Goal: Task Accomplishment & Management: Manage account settings

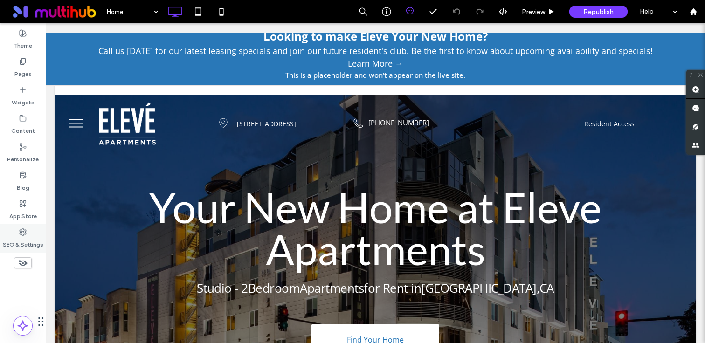
click at [32, 239] on label "SEO & Settings" at bounding box center [23, 242] width 41 height 13
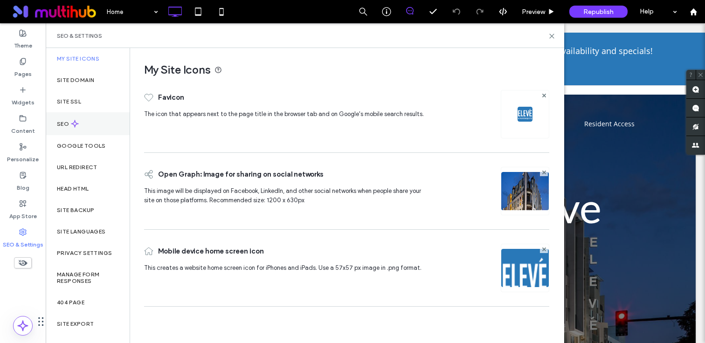
click at [92, 118] on div "SEO" at bounding box center [88, 123] width 84 height 23
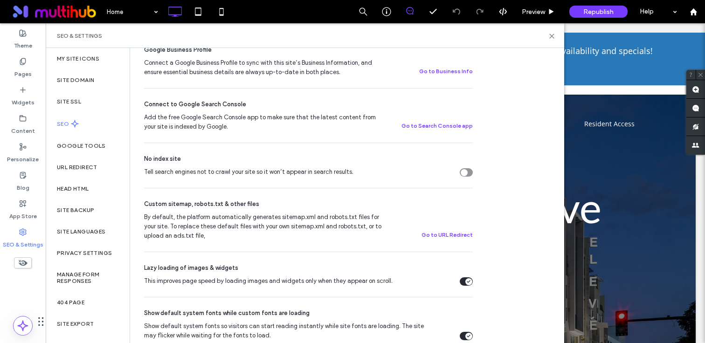
scroll to position [274, 0]
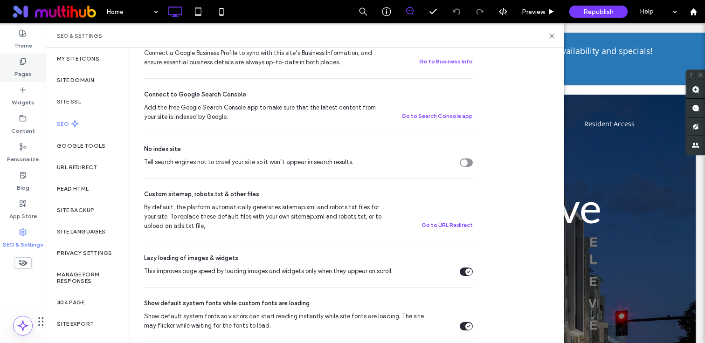
click at [23, 70] on label "Pages" at bounding box center [22, 71] width 17 height 13
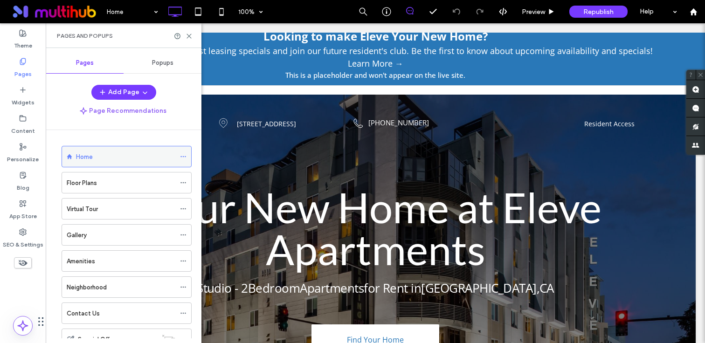
click at [180, 157] on icon at bounding box center [183, 156] width 7 height 7
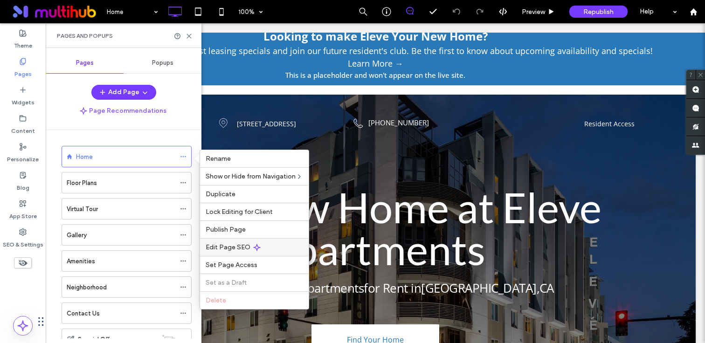
click at [230, 244] on span "Edit Page SEO" at bounding box center [228, 248] width 45 height 8
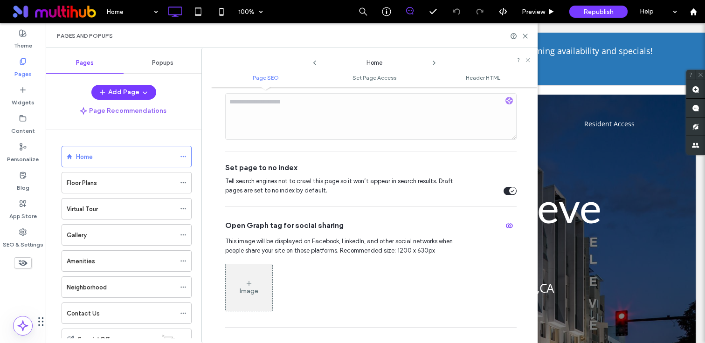
scroll to position [228, 0]
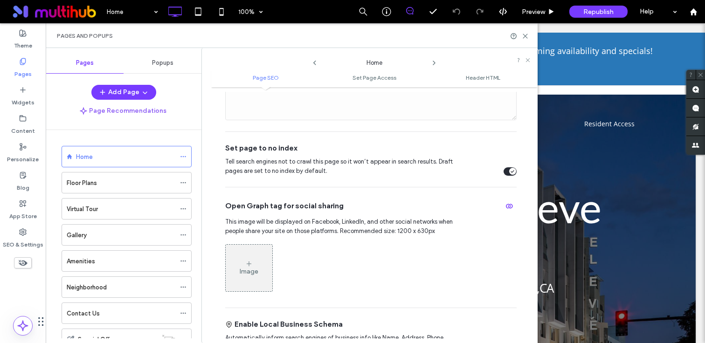
click at [435, 63] on icon at bounding box center [434, 62] width 7 height 7
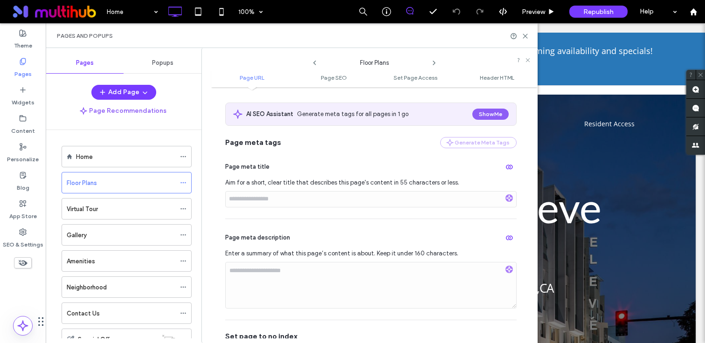
scroll to position [252, 0]
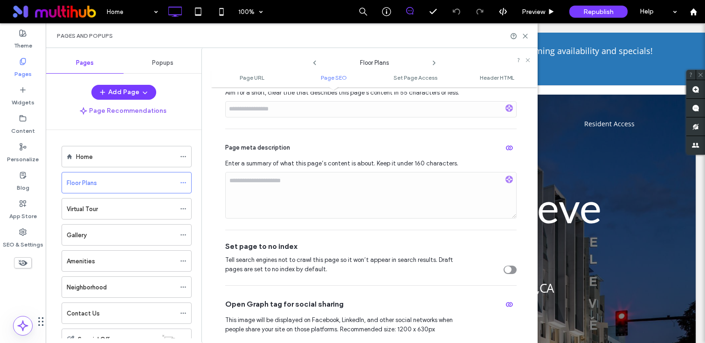
click at [314, 62] on icon at bounding box center [314, 62] width 7 height 7
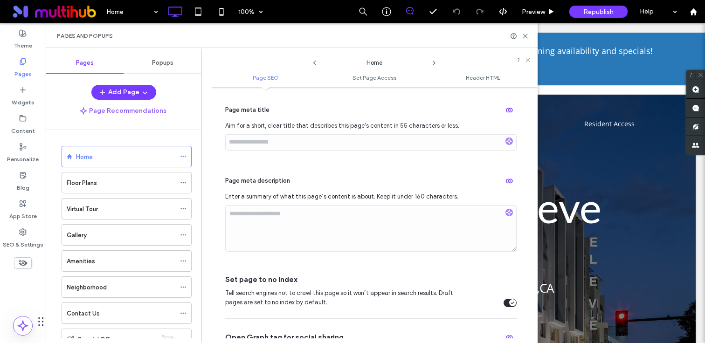
scroll to position [95, 0]
click at [506, 115] on icon "button" at bounding box center [509, 111] width 7 height 7
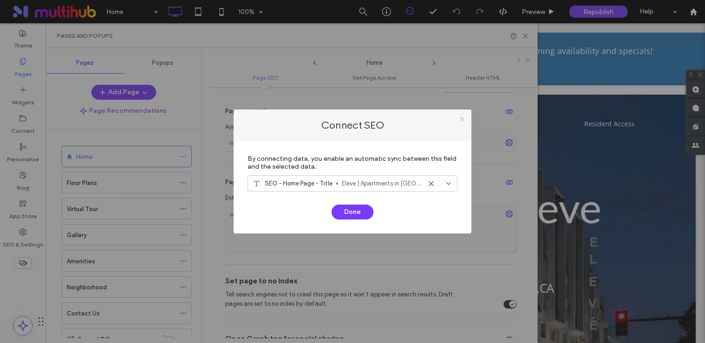
click at [463, 118] on icon at bounding box center [462, 119] width 7 height 7
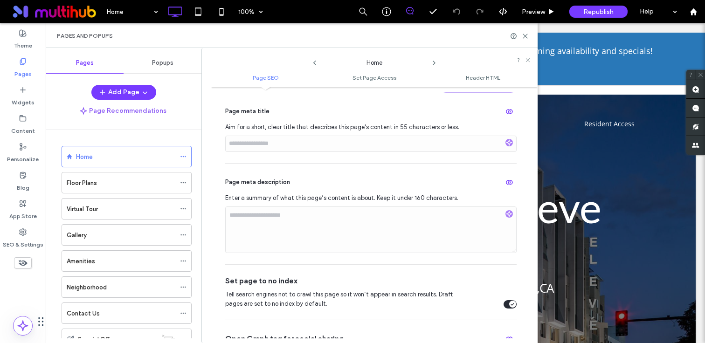
click at [434, 62] on use at bounding box center [434, 63] width 2 height 4
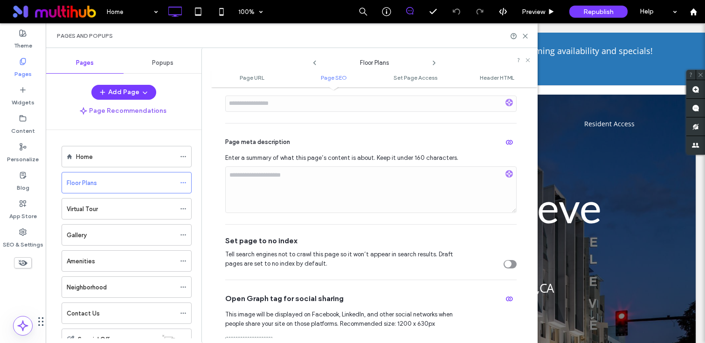
scroll to position [286, 0]
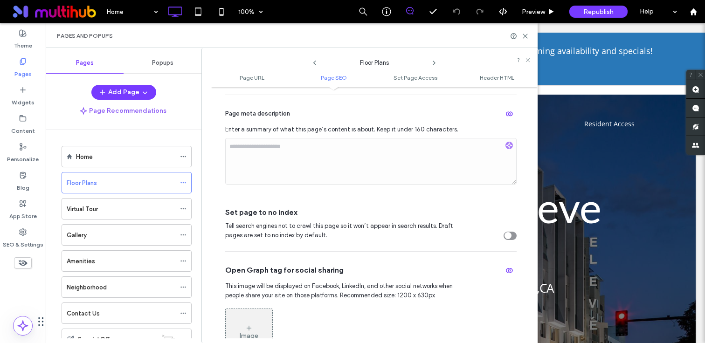
click at [434, 62] on use at bounding box center [434, 63] width 2 height 4
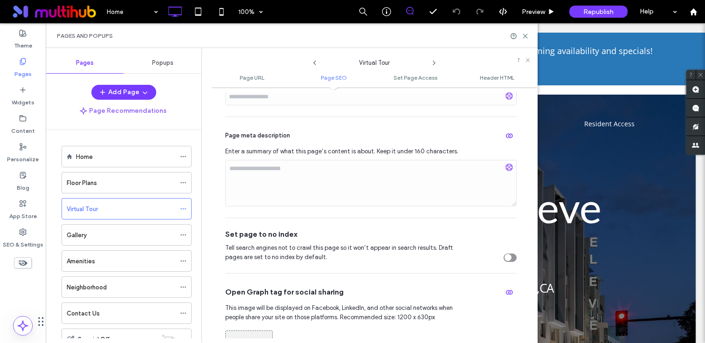
scroll to position [285, 0]
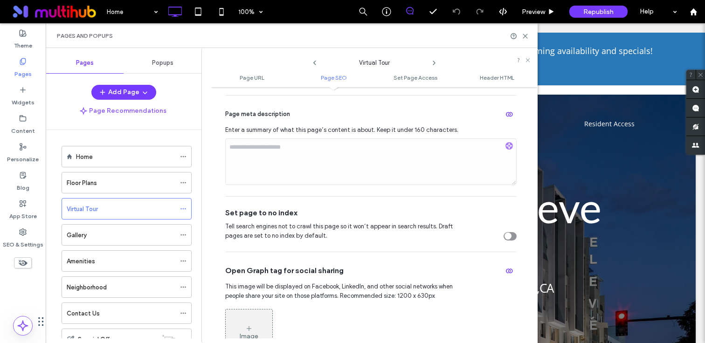
click at [434, 63] on use at bounding box center [434, 63] width 2 height 4
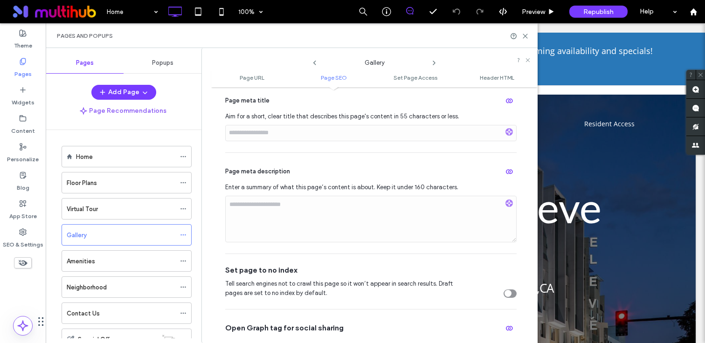
scroll to position [310, 0]
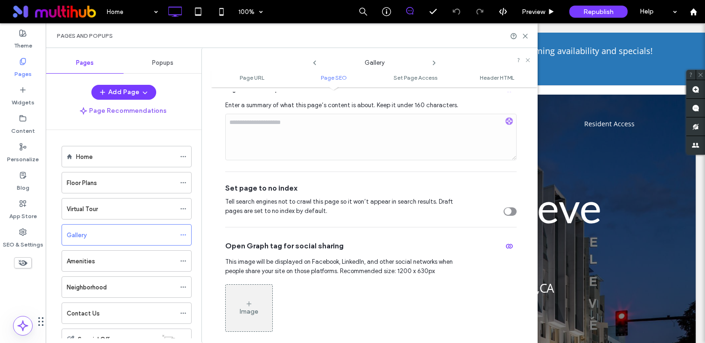
click at [434, 65] on icon at bounding box center [434, 62] width 7 height 7
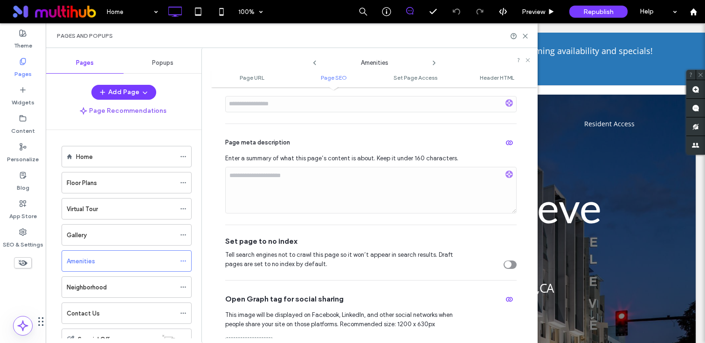
scroll to position [264, 0]
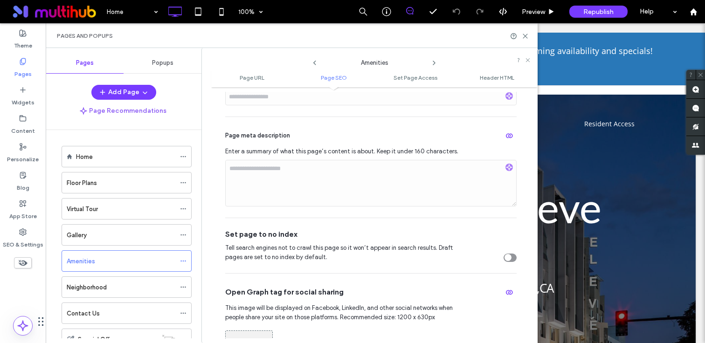
click at [434, 64] on use at bounding box center [434, 63] width 2 height 4
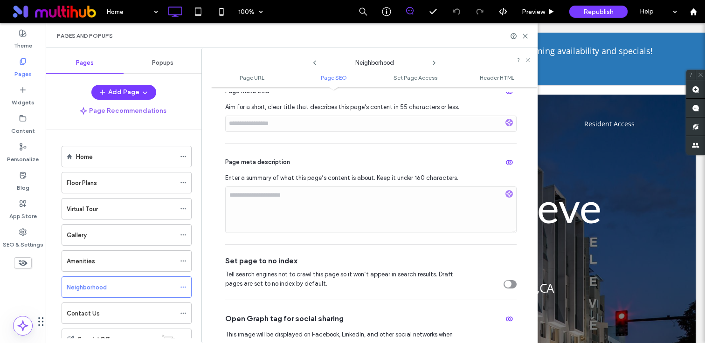
scroll to position [266, 0]
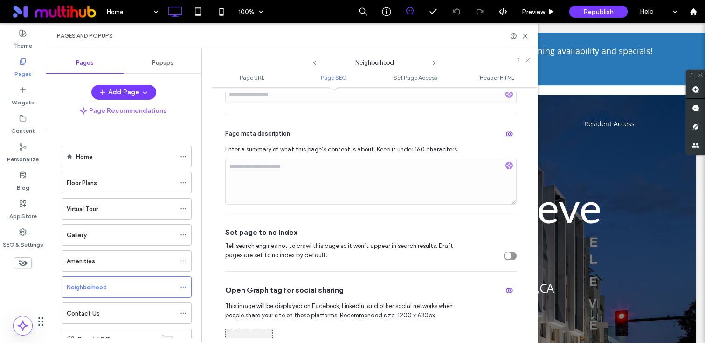
click at [434, 62] on use at bounding box center [434, 63] width 2 height 4
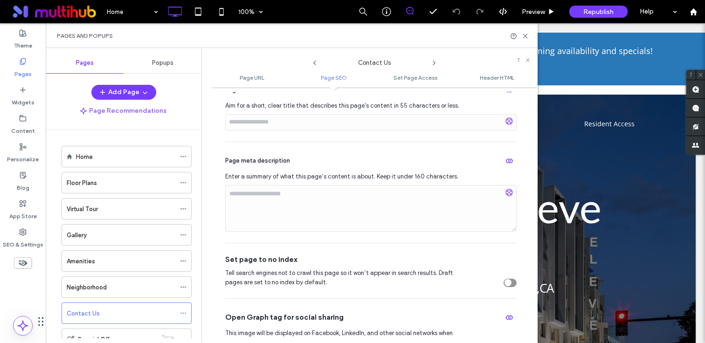
scroll to position [245, 0]
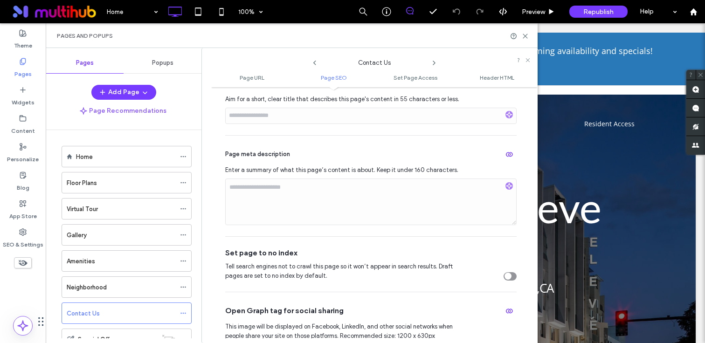
click at [434, 64] on use at bounding box center [434, 63] width 2 height 4
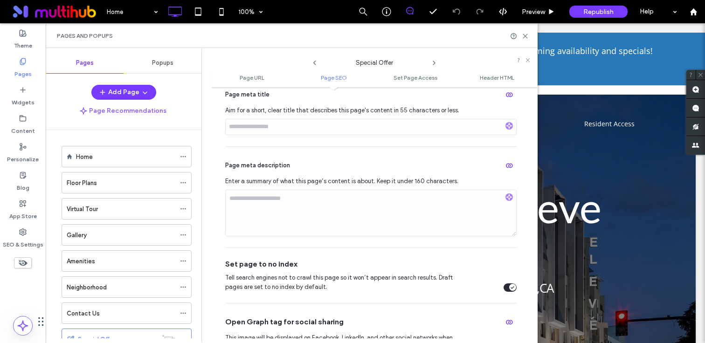
scroll to position [261, 0]
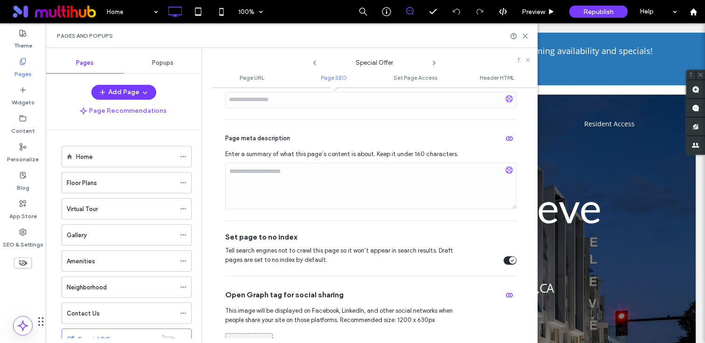
click at [435, 64] on icon at bounding box center [434, 62] width 7 height 7
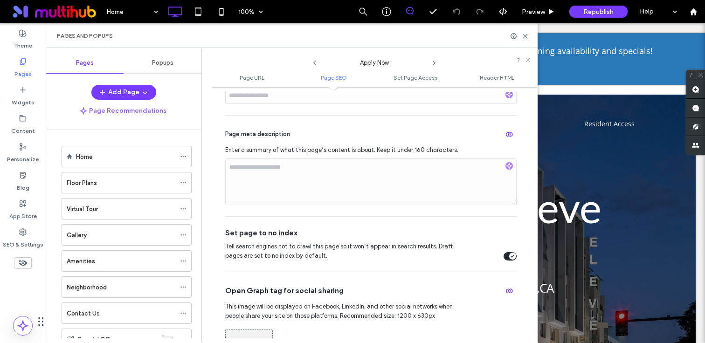
scroll to position [273, 0]
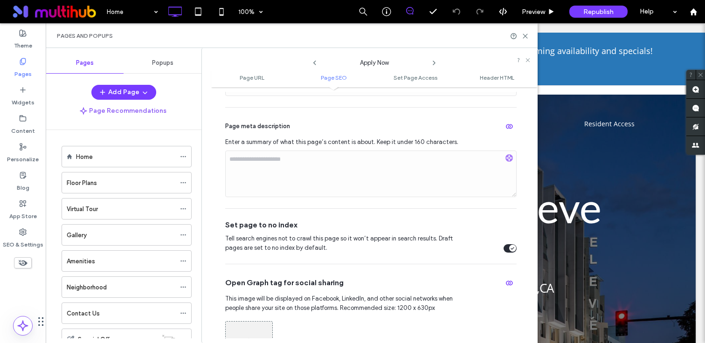
click at [433, 64] on icon at bounding box center [434, 62] width 7 height 7
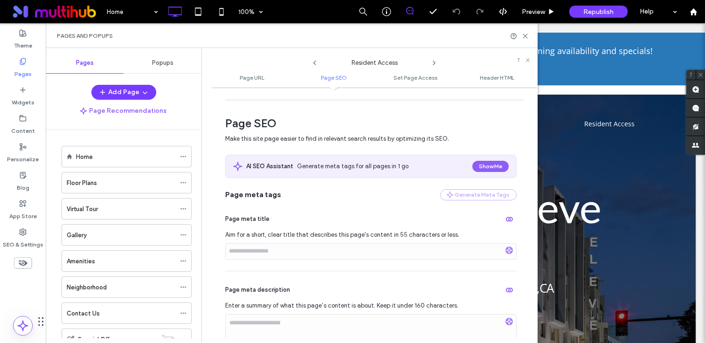
scroll to position [241, 0]
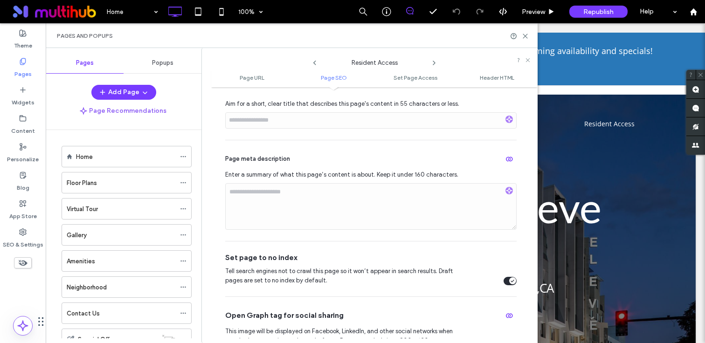
click at [435, 64] on icon at bounding box center [434, 62] width 7 height 7
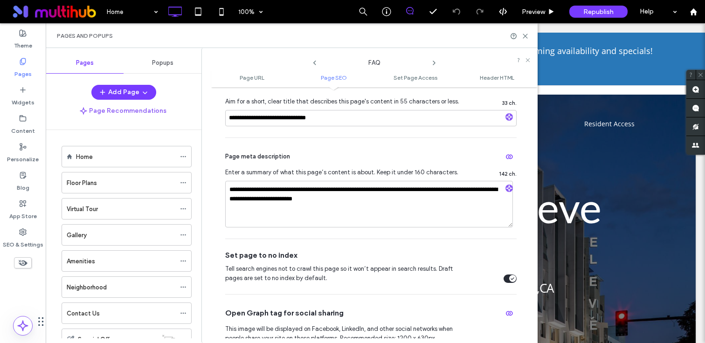
scroll to position [244, 0]
click at [436, 62] on icon at bounding box center [434, 62] width 7 height 7
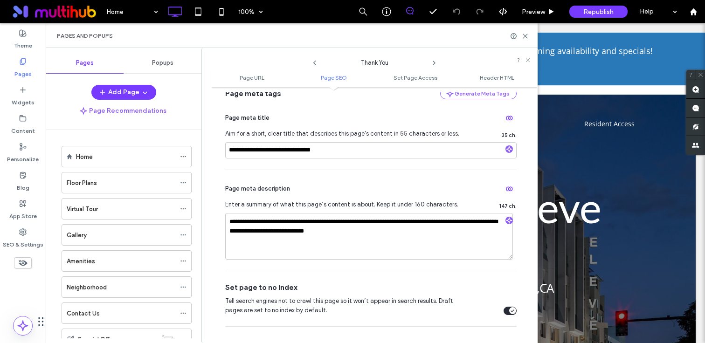
scroll to position [243, 0]
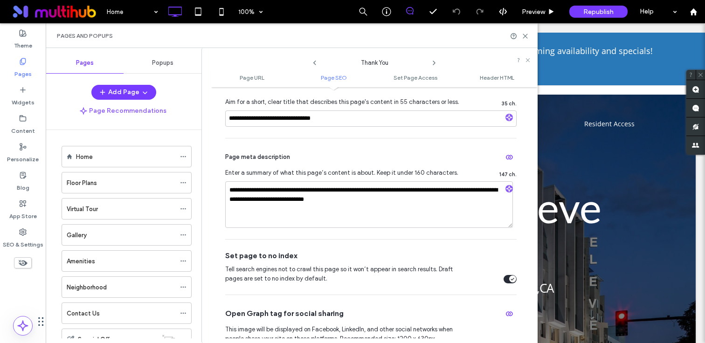
click at [434, 63] on icon at bounding box center [434, 62] width 7 height 7
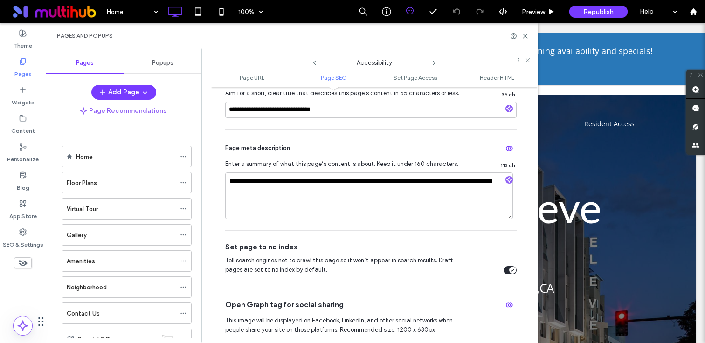
click at [436, 62] on icon at bounding box center [434, 62] width 7 height 7
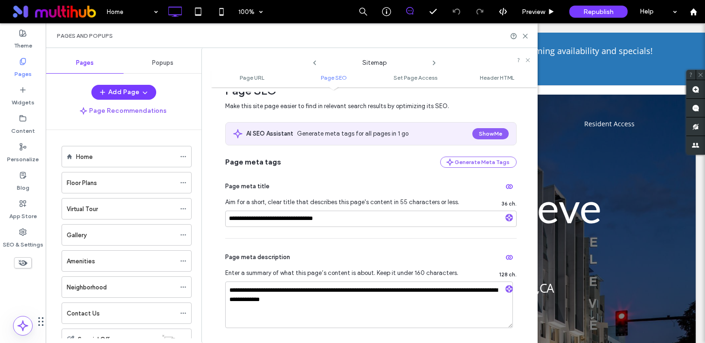
scroll to position [268, 0]
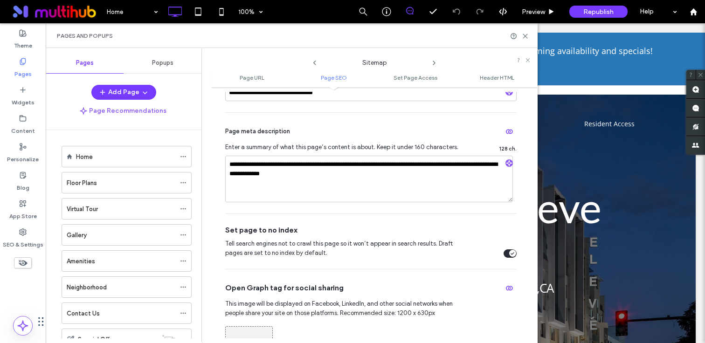
click at [434, 63] on icon at bounding box center [434, 62] width 7 height 7
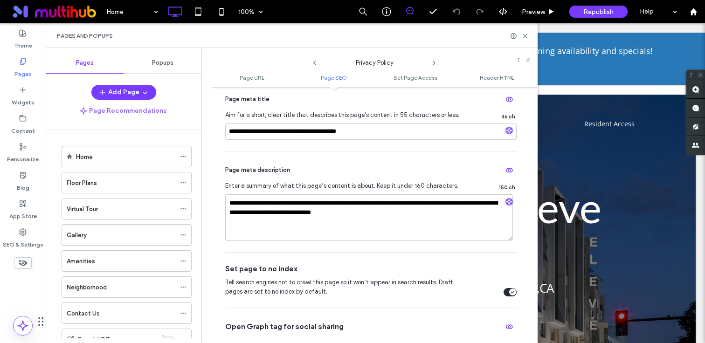
scroll to position [233, 0]
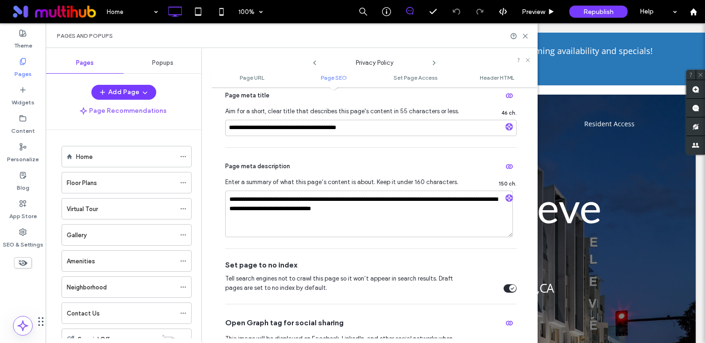
click at [433, 61] on use at bounding box center [434, 63] width 2 height 4
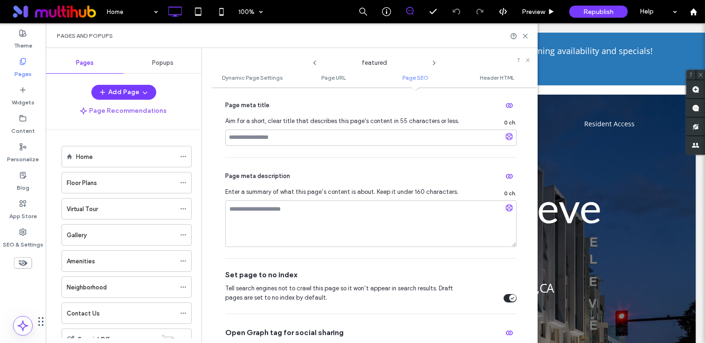
scroll to position [402, 0]
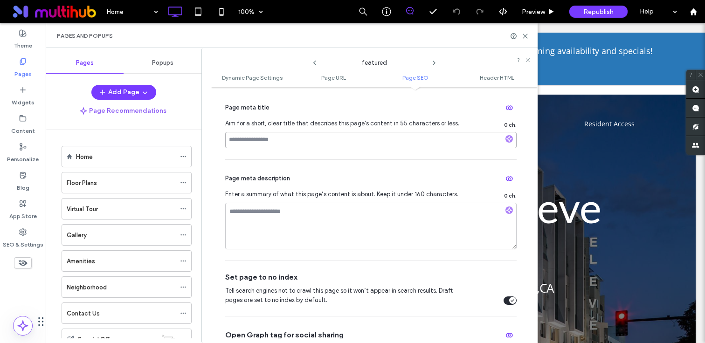
click at [362, 143] on input at bounding box center [371, 140] width 292 height 16
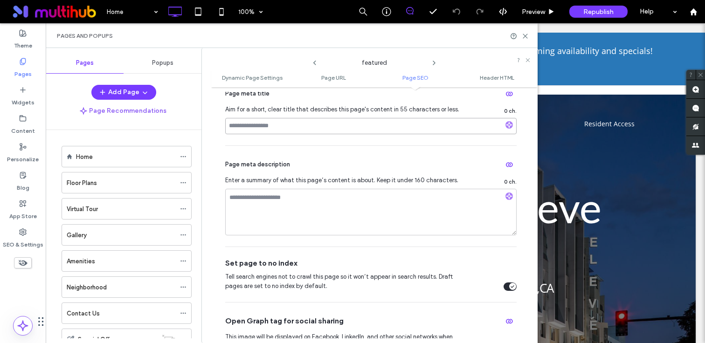
scroll to position [424, 0]
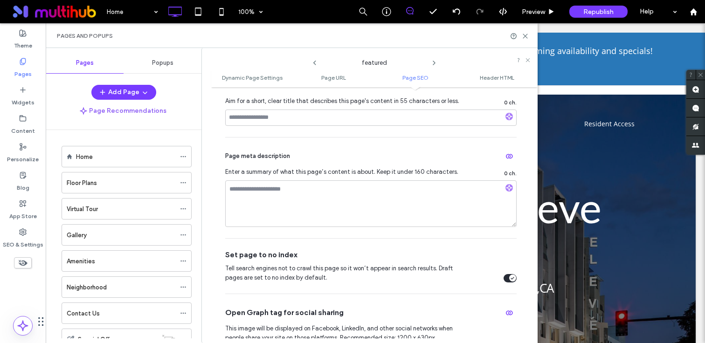
click at [434, 63] on icon at bounding box center [434, 62] width 7 height 7
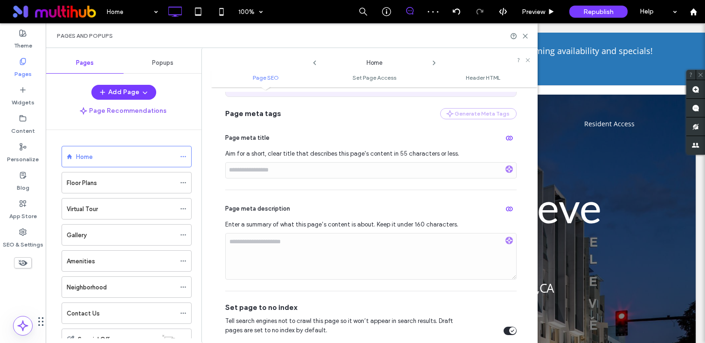
scroll to position [63, 0]
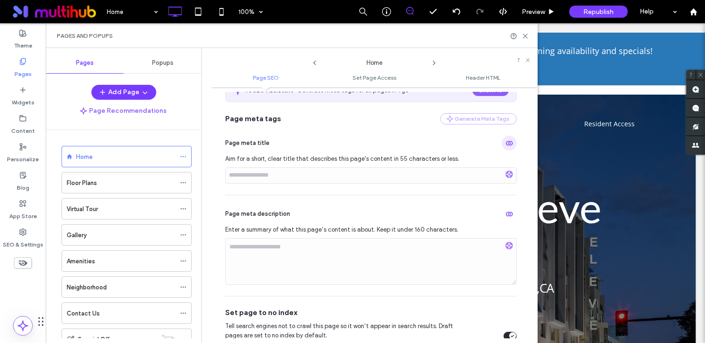
click at [506, 143] on use "button" at bounding box center [509, 143] width 7 height 5
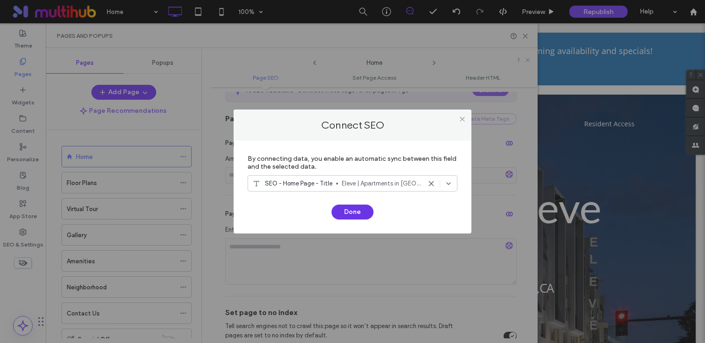
click at [365, 209] on button "Done" at bounding box center [353, 212] width 42 height 15
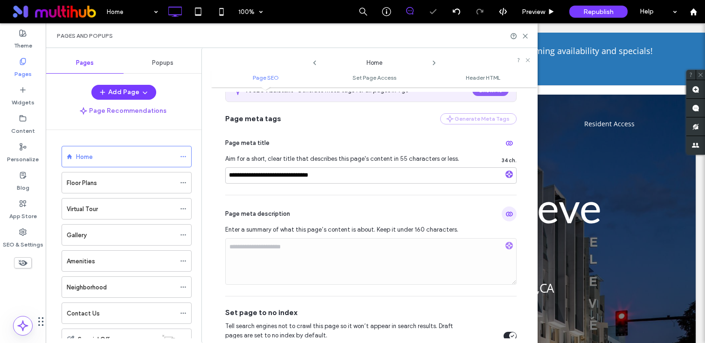
click at [507, 215] on use "button" at bounding box center [509, 214] width 7 height 5
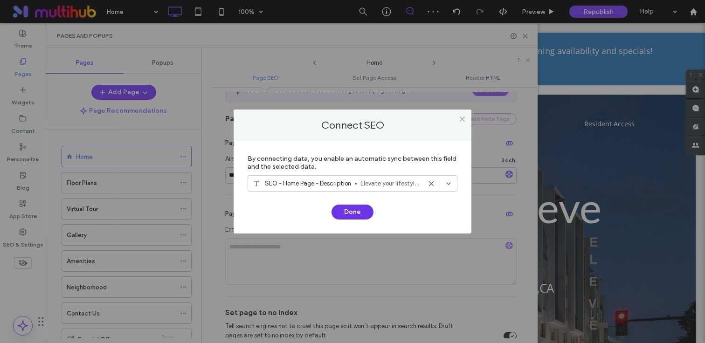
click at [357, 214] on button "Done" at bounding box center [353, 212] width 42 height 15
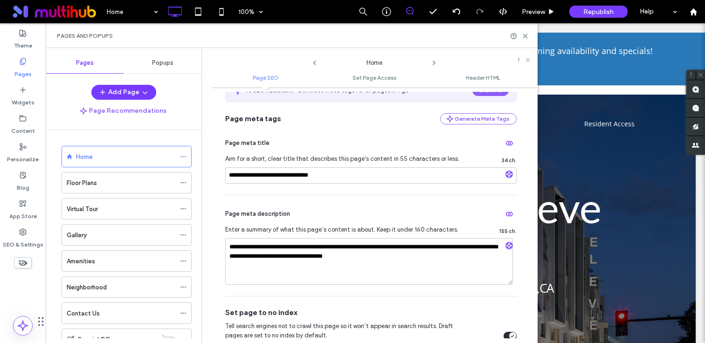
click at [433, 63] on icon at bounding box center [434, 62] width 7 height 7
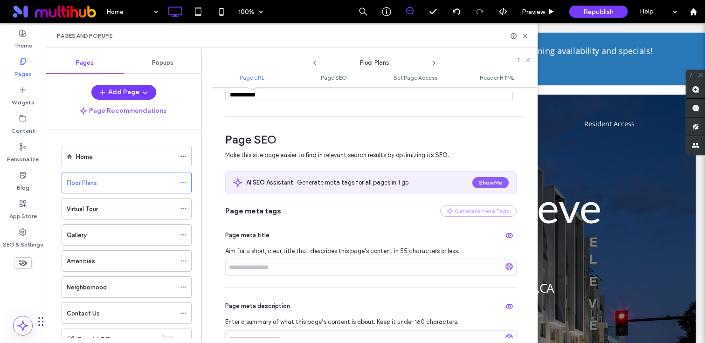
scroll to position [234, 0]
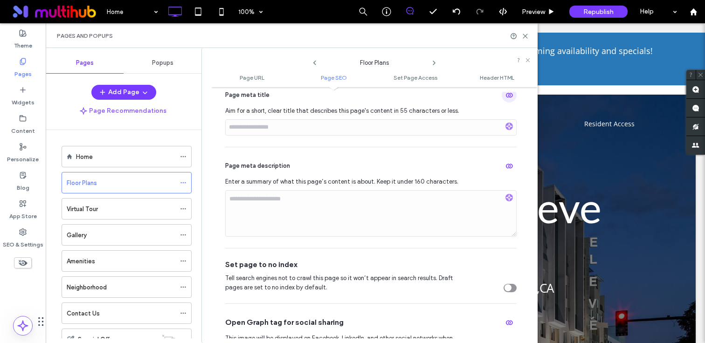
click at [506, 98] on icon "button" at bounding box center [509, 94] width 7 height 7
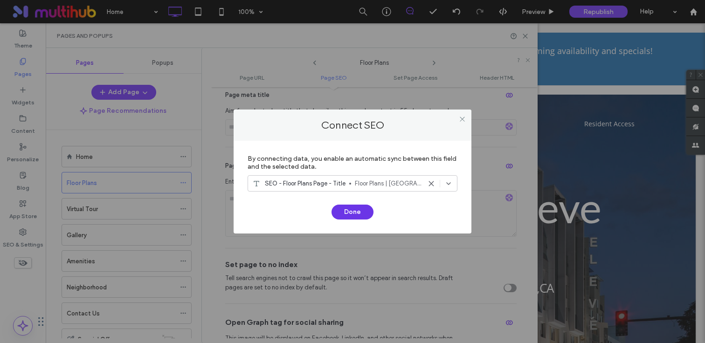
click at [353, 212] on button "Done" at bounding box center [353, 212] width 42 height 15
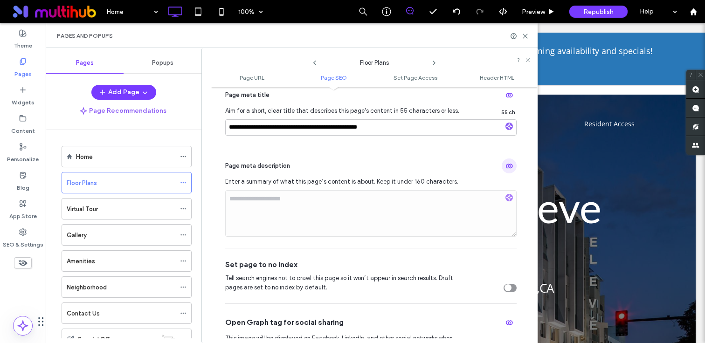
click at [506, 167] on icon "button" at bounding box center [509, 165] width 7 height 7
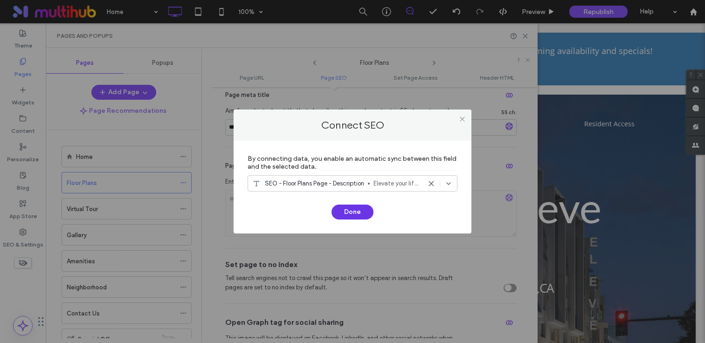
click at [356, 210] on button "Done" at bounding box center [353, 212] width 42 height 15
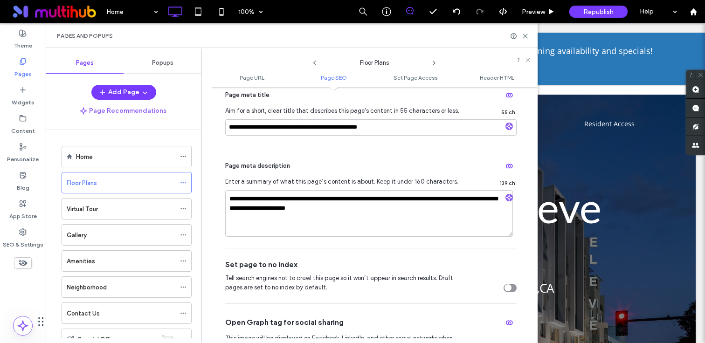
click at [435, 62] on icon at bounding box center [434, 62] width 7 height 7
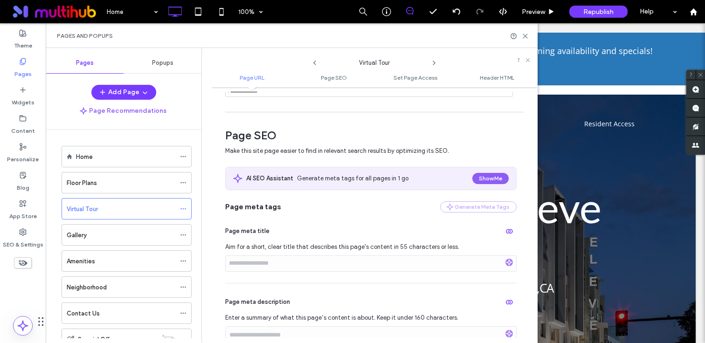
scroll to position [171, 0]
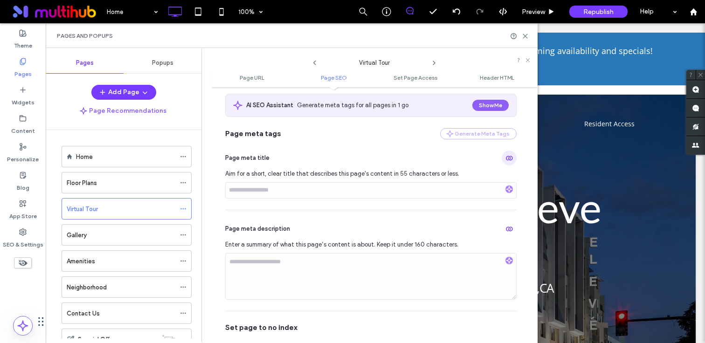
click at [506, 159] on icon "button" at bounding box center [509, 157] width 7 height 7
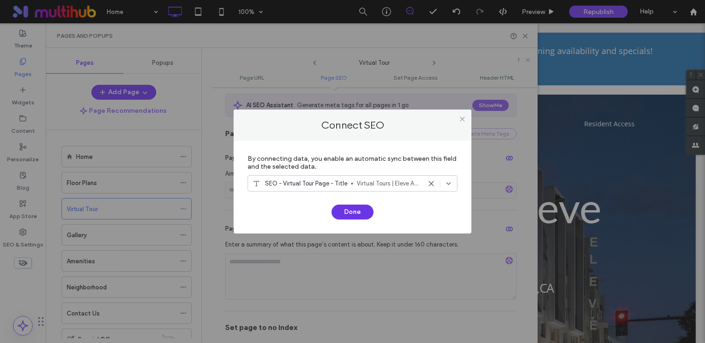
click at [364, 209] on button "Done" at bounding box center [353, 212] width 42 height 15
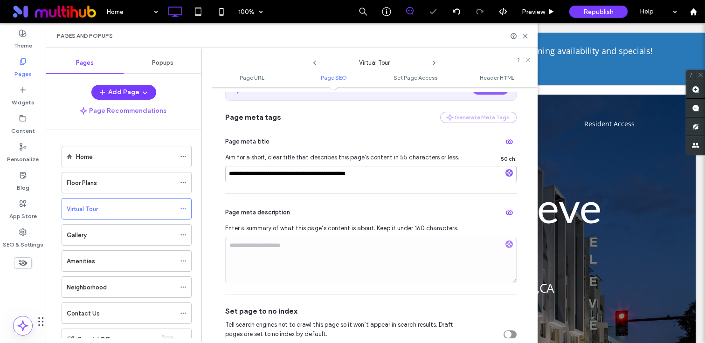
scroll to position [191, 0]
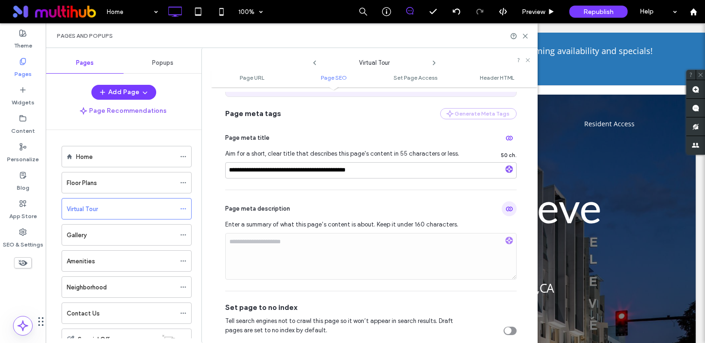
click at [506, 210] on icon "button" at bounding box center [509, 208] width 7 height 7
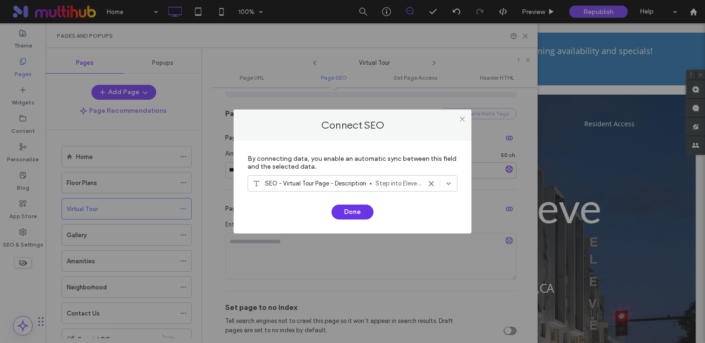
click at [363, 208] on button "Done" at bounding box center [353, 212] width 42 height 15
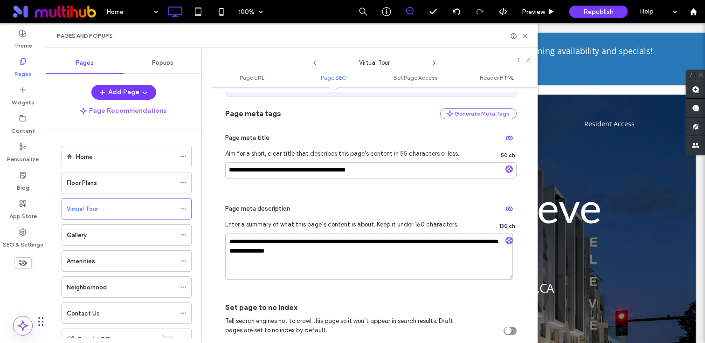
click at [434, 62] on use at bounding box center [434, 63] width 2 height 4
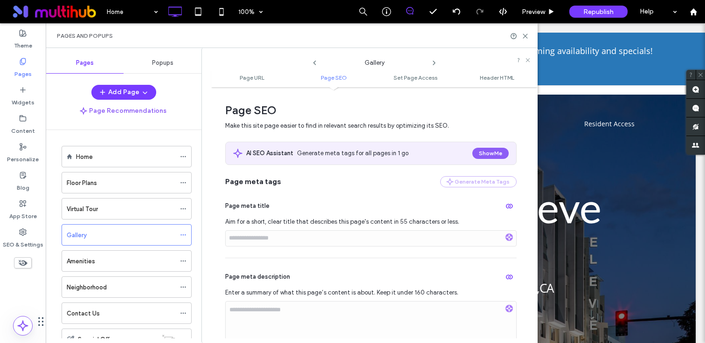
scroll to position [186, 0]
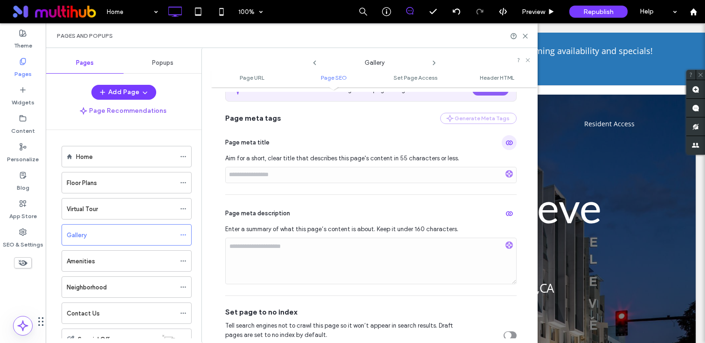
click at [506, 142] on use "button" at bounding box center [509, 142] width 7 height 5
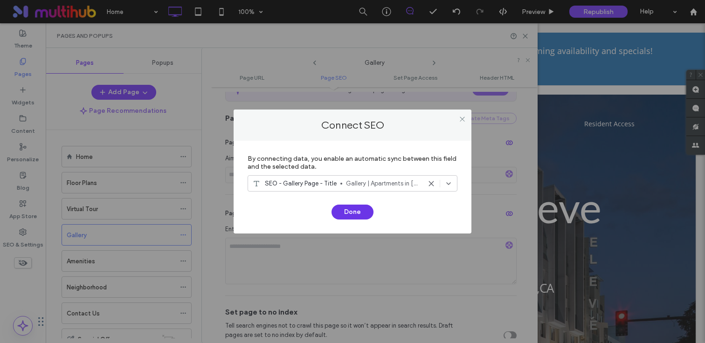
click at [353, 211] on button "Done" at bounding box center [353, 212] width 42 height 15
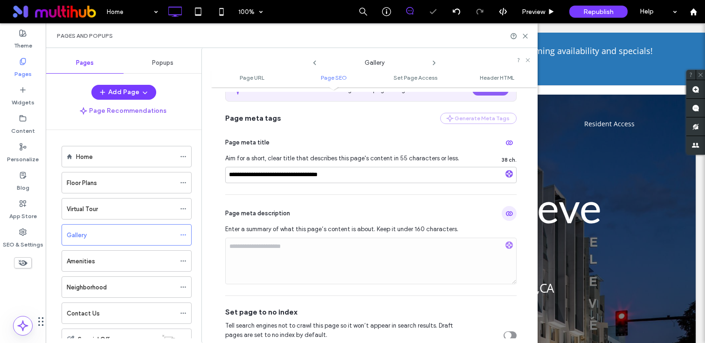
click at [508, 214] on icon "button" at bounding box center [509, 213] width 7 height 7
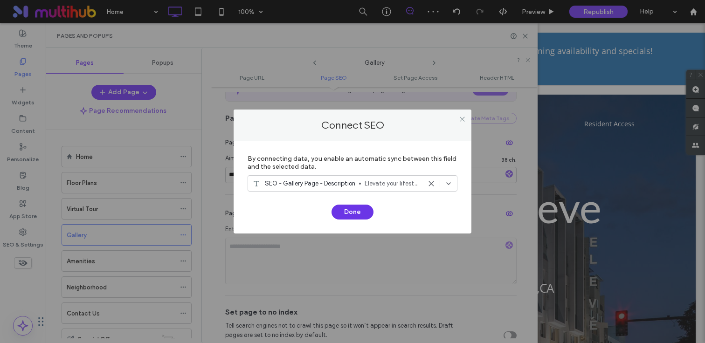
click at [356, 213] on button "Done" at bounding box center [353, 212] width 42 height 15
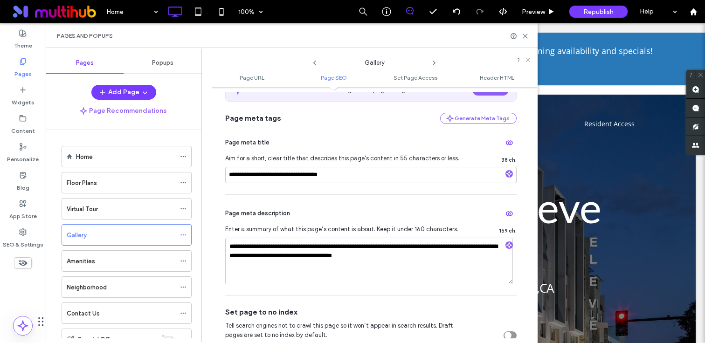
click at [434, 63] on use at bounding box center [434, 63] width 2 height 4
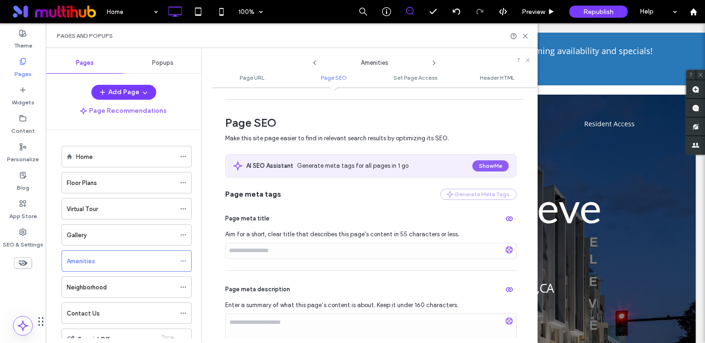
scroll to position [159, 0]
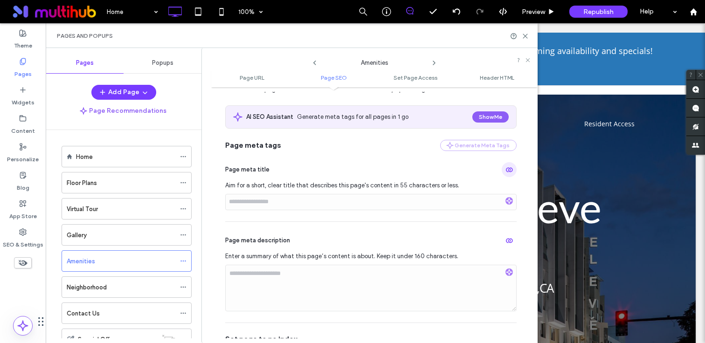
click at [507, 171] on icon "button" at bounding box center [509, 169] width 7 height 7
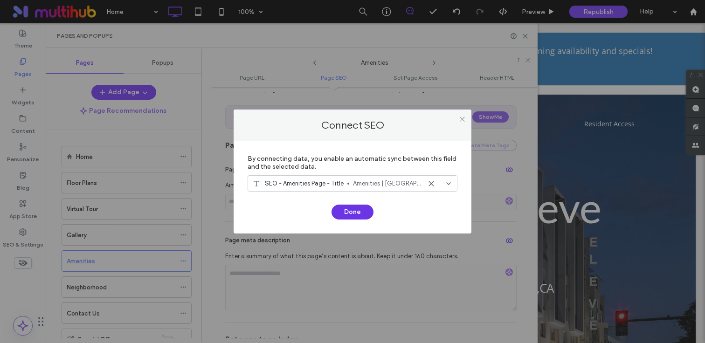
click at [361, 212] on button "Done" at bounding box center [353, 212] width 42 height 15
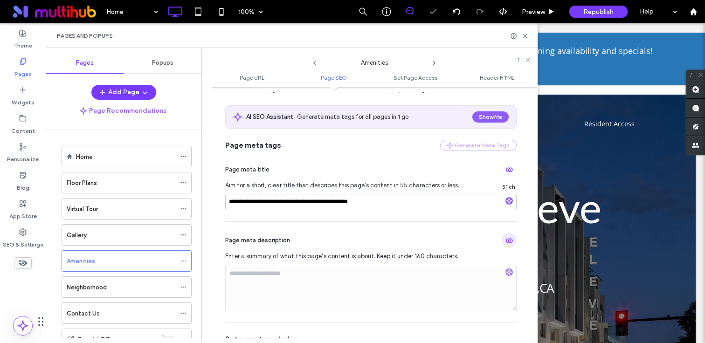
click at [509, 240] on icon "button" at bounding box center [509, 240] width 7 height 7
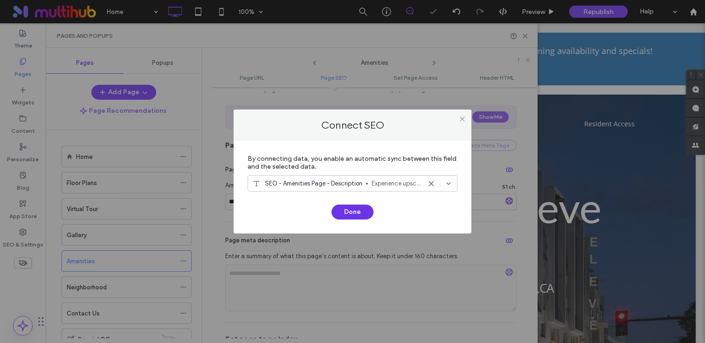
click at [353, 211] on button "Done" at bounding box center [353, 212] width 42 height 15
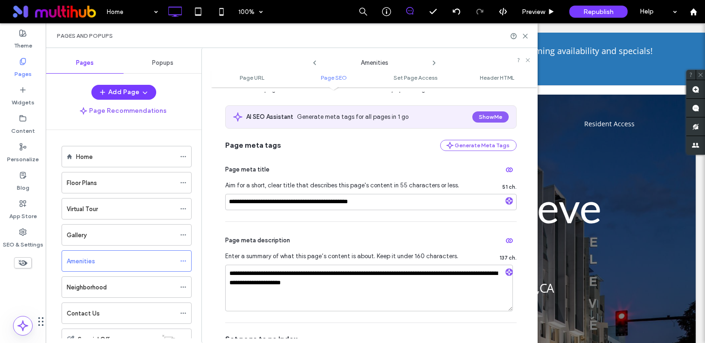
click at [434, 64] on use at bounding box center [434, 63] width 2 height 4
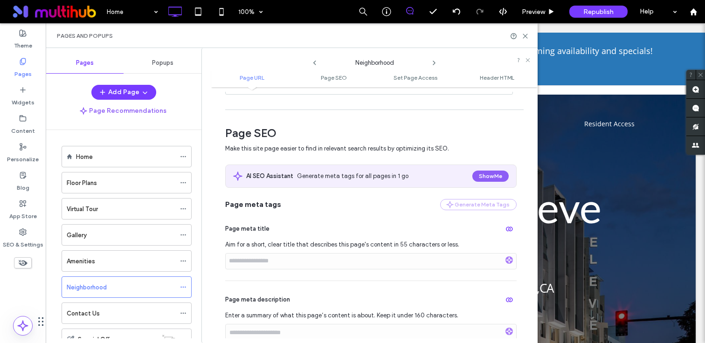
scroll to position [160, 0]
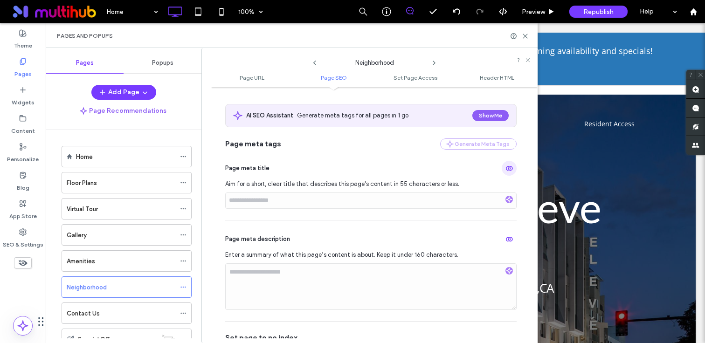
click at [502, 169] on span "button" at bounding box center [509, 168] width 15 height 15
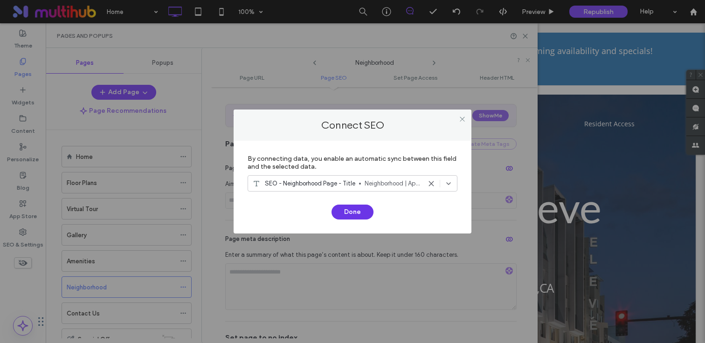
click at [351, 213] on button "Done" at bounding box center [353, 212] width 42 height 15
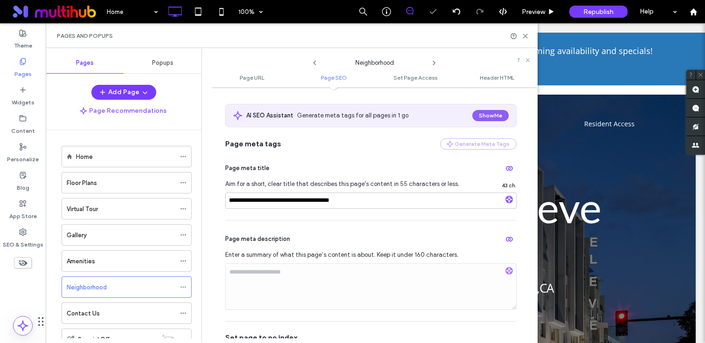
scroll to position [180, 0]
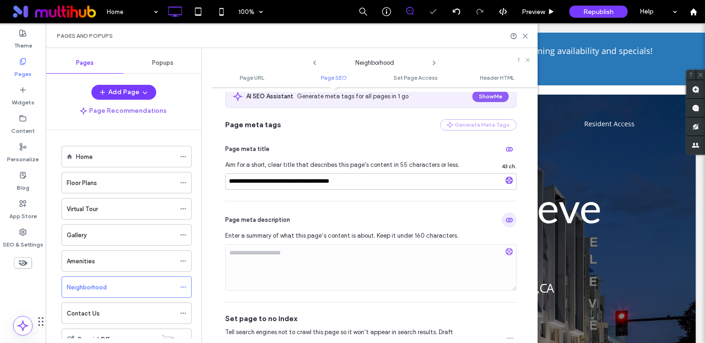
click at [508, 221] on use "button" at bounding box center [509, 220] width 7 height 5
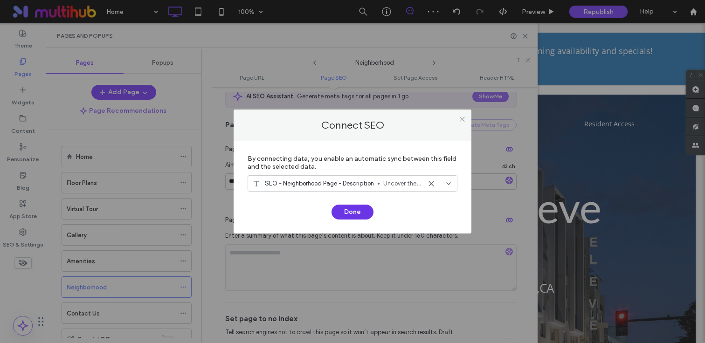
click at [361, 214] on button "Done" at bounding box center [353, 212] width 42 height 15
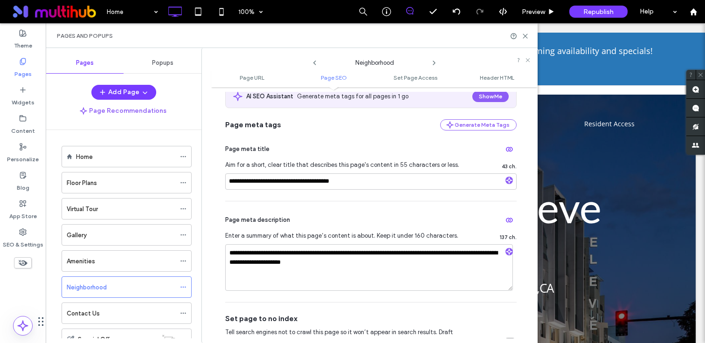
click at [434, 63] on icon at bounding box center [434, 62] width 7 height 7
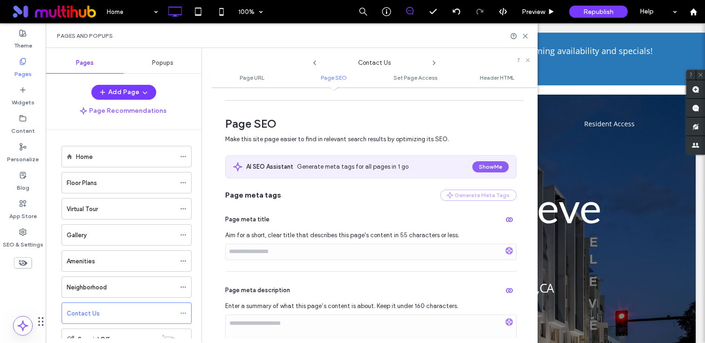
scroll to position [184, 0]
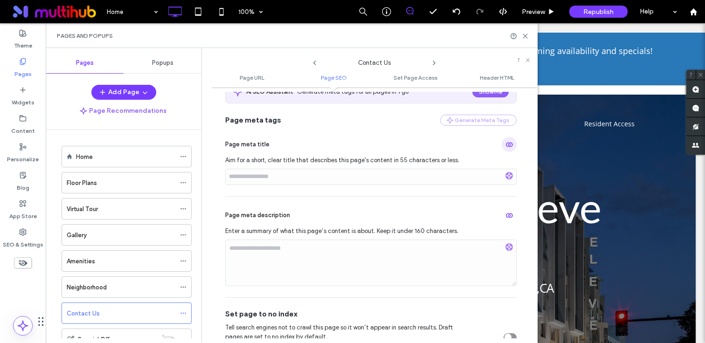
click at [507, 146] on icon "button" at bounding box center [509, 144] width 7 height 7
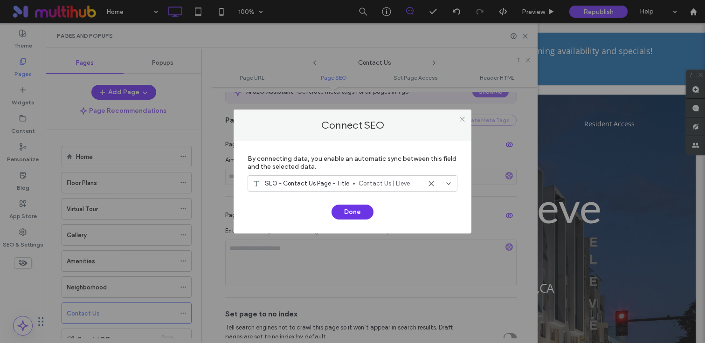
click at [357, 209] on button "Done" at bounding box center [353, 212] width 42 height 15
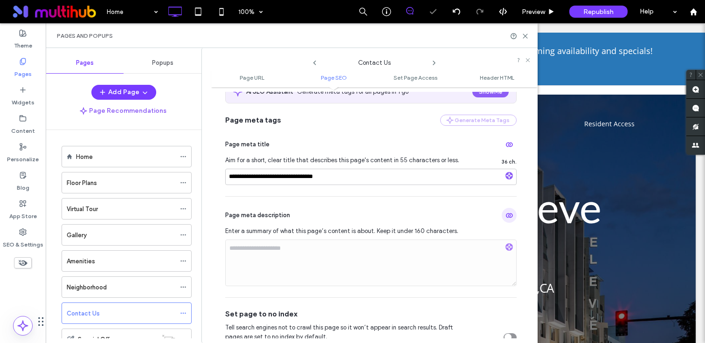
click at [506, 214] on icon "button" at bounding box center [509, 215] width 7 height 7
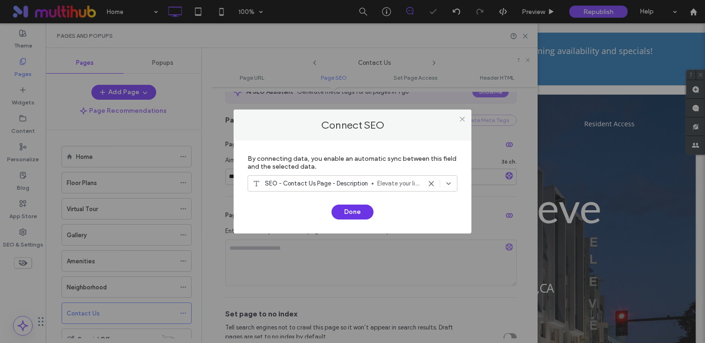
click at [362, 214] on button "Done" at bounding box center [353, 212] width 42 height 15
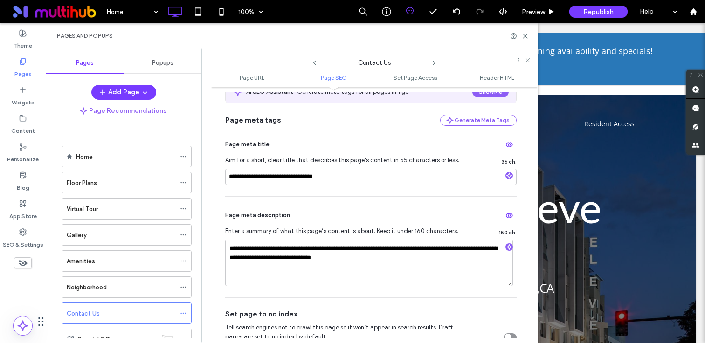
click at [434, 63] on use at bounding box center [434, 63] width 2 height 4
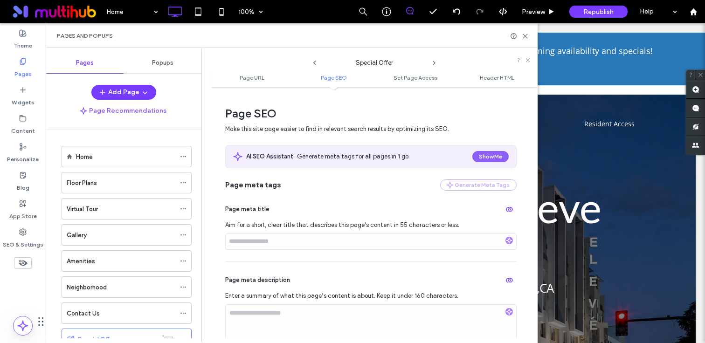
scroll to position [216, 0]
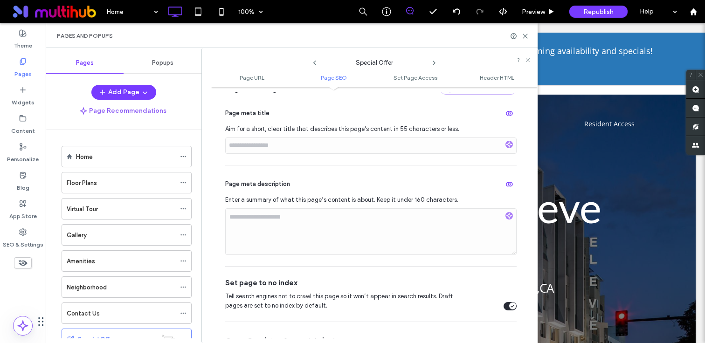
click at [433, 65] on icon at bounding box center [434, 62] width 7 height 7
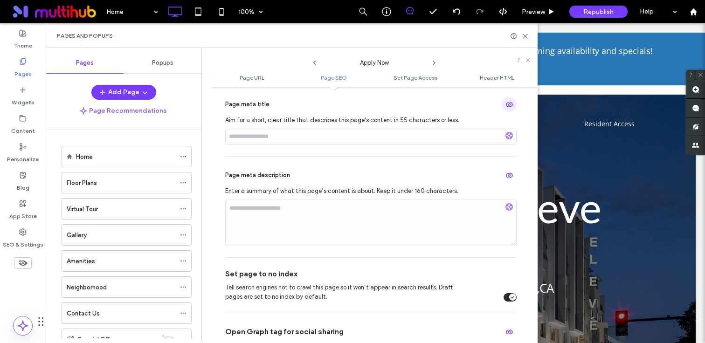
click at [506, 103] on icon "button" at bounding box center [509, 104] width 7 height 7
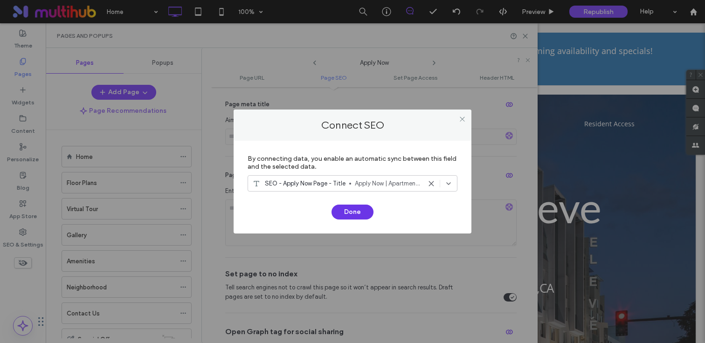
click at [346, 210] on button "Done" at bounding box center [353, 212] width 42 height 15
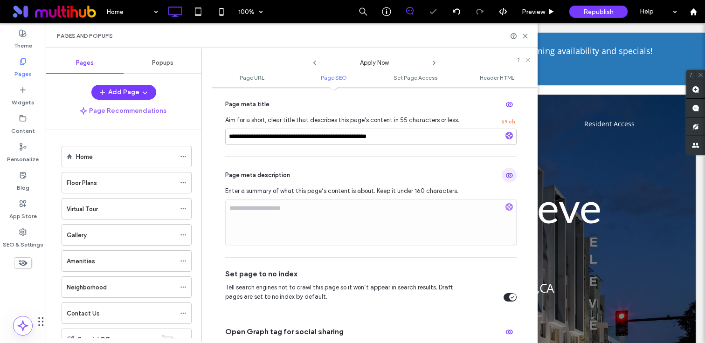
click at [506, 179] on icon "button" at bounding box center [509, 175] width 7 height 7
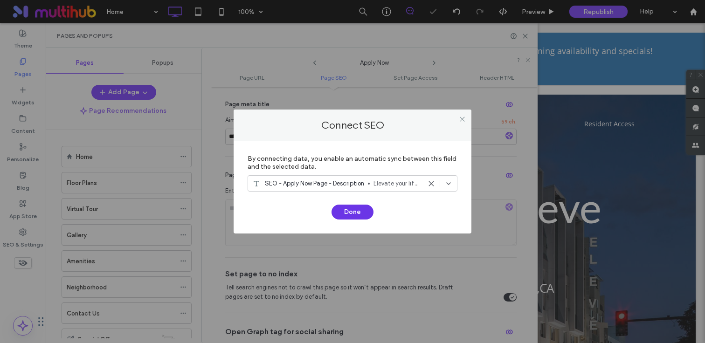
click at [359, 213] on button "Done" at bounding box center [353, 212] width 42 height 15
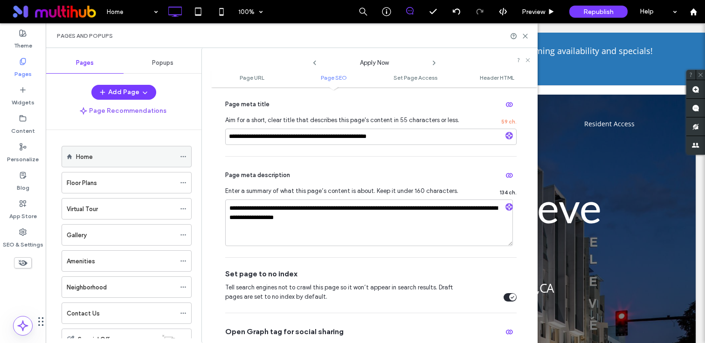
click at [178, 157] on div "Home" at bounding box center [127, 156] width 130 height 21
click at [185, 157] on use at bounding box center [183, 156] width 5 height 1
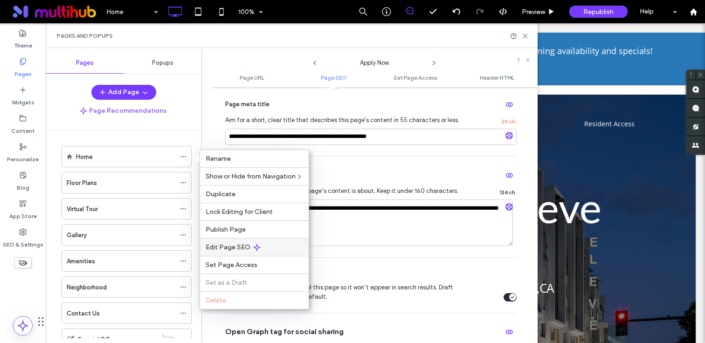
click at [223, 245] on span "Edit Page SEO" at bounding box center [228, 248] width 45 height 8
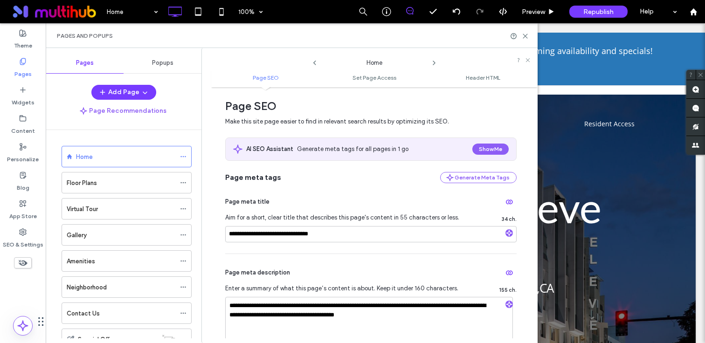
scroll to position [18, 0]
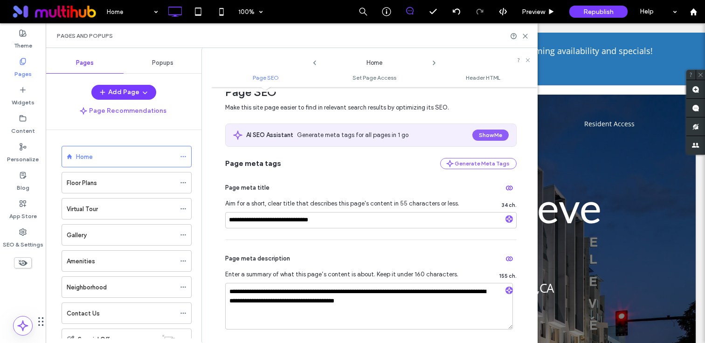
click at [432, 64] on icon at bounding box center [434, 62] width 7 height 7
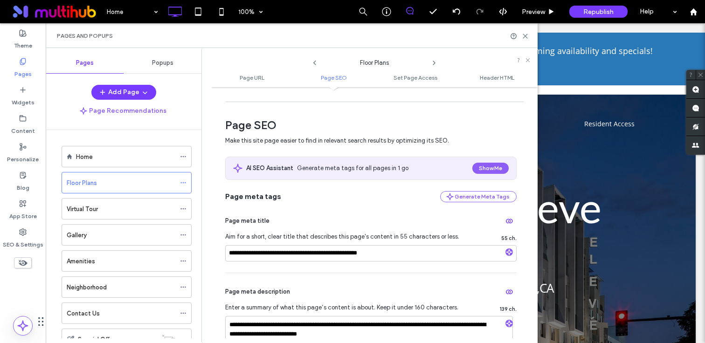
scroll to position [200, 0]
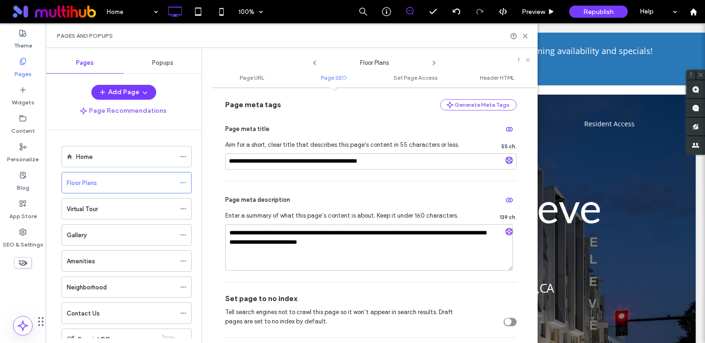
click at [434, 65] on icon at bounding box center [434, 62] width 7 height 7
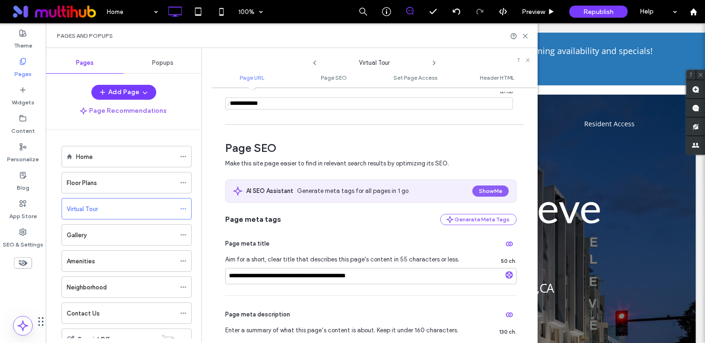
scroll to position [153, 0]
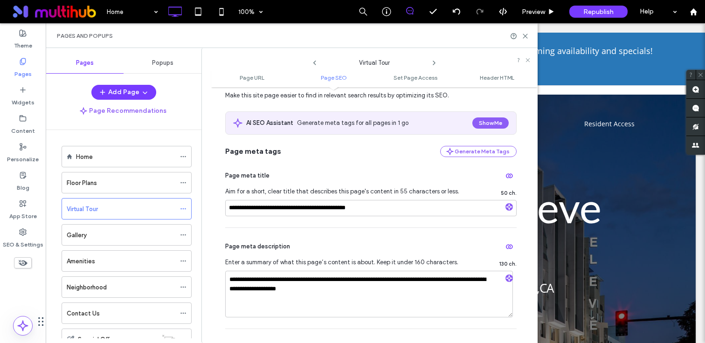
click at [433, 62] on icon at bounding box center [434, 62] width 7 height 7
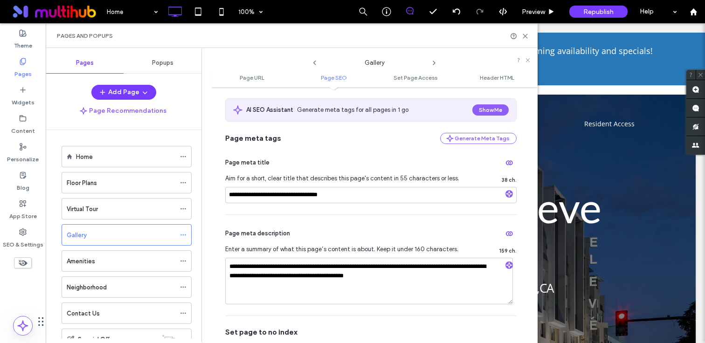
scroll to position [162, 0]
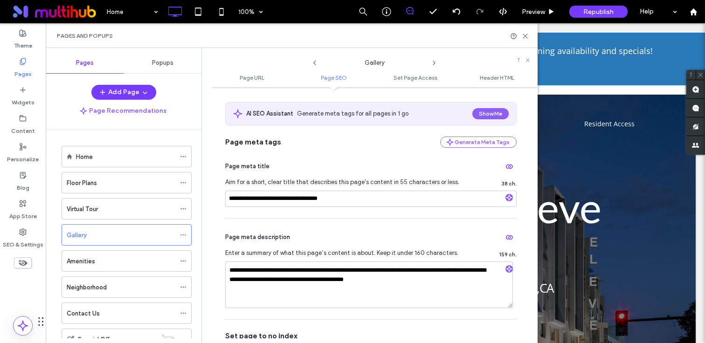
click at [435, 60] on icon at bounding box center [434, 62] width 7 height 7
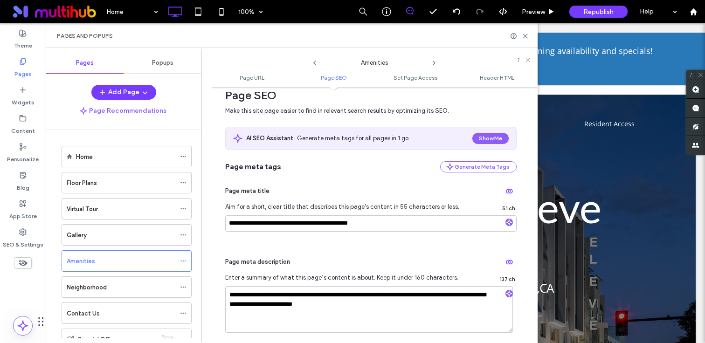
scroll to position [228, 0]
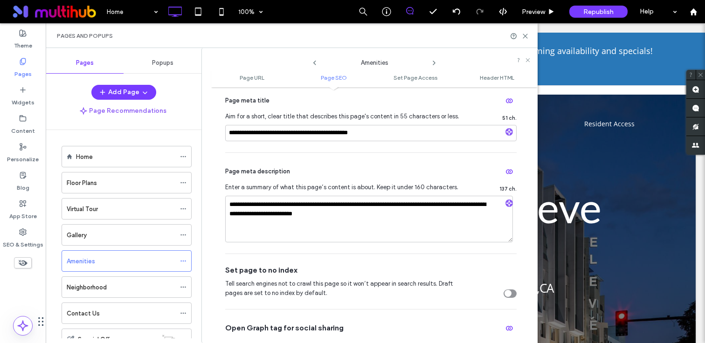
click at [434, 64] on icon at bounding box center [434, 62] width 7 height 7
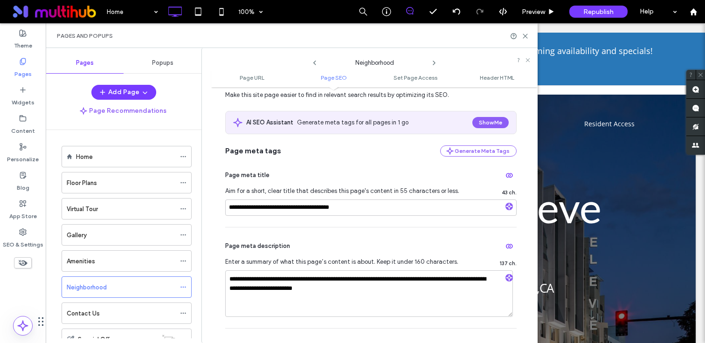
scroll to position [171, 0]
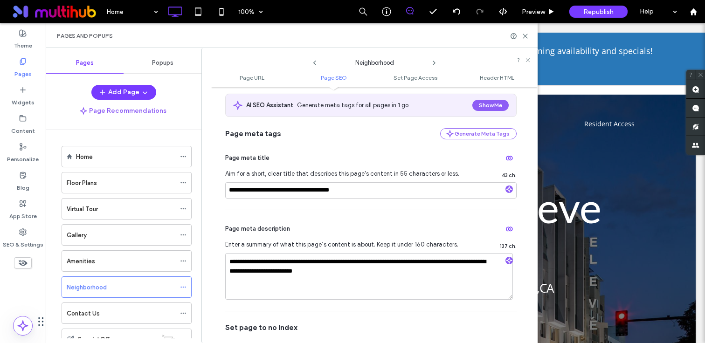
click at [434, 64] on icon at bounding box center [434, 62] width 7 height 7
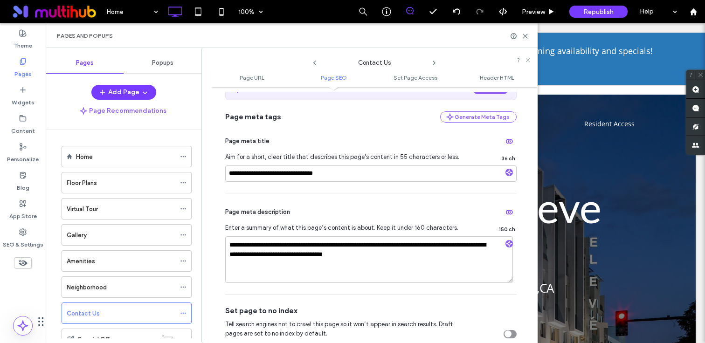
scroll to position [190, 0]
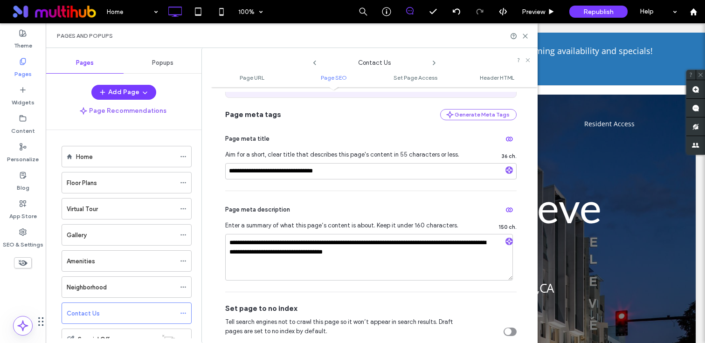
click at [434, 65] on icon at bounding box center [434, 62] width 7 height 7
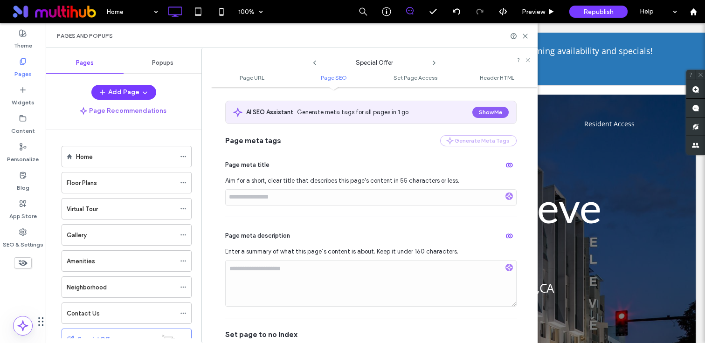
scroll to position [189, 0]
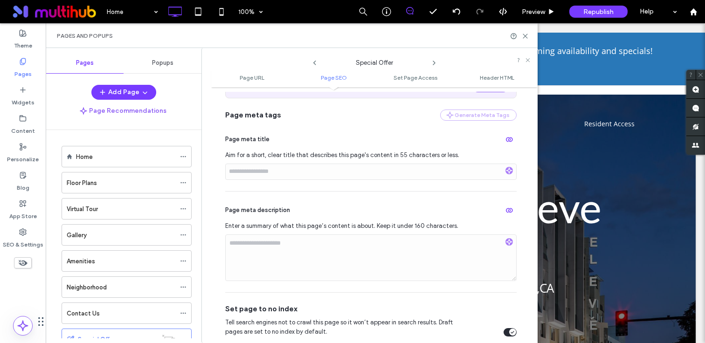
click at [436, 63] on icon at bounding box center [434, 62] width 7 height 7
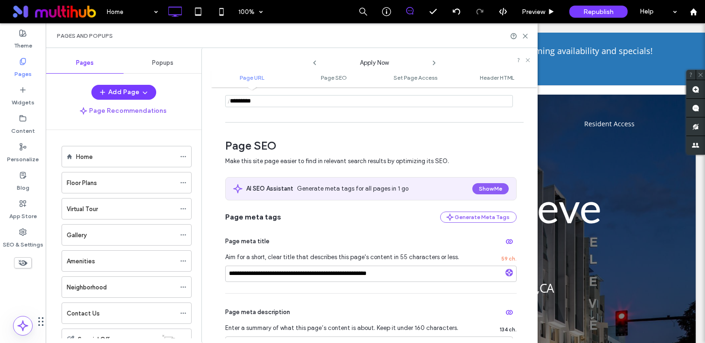
scroll to position [168, 0]
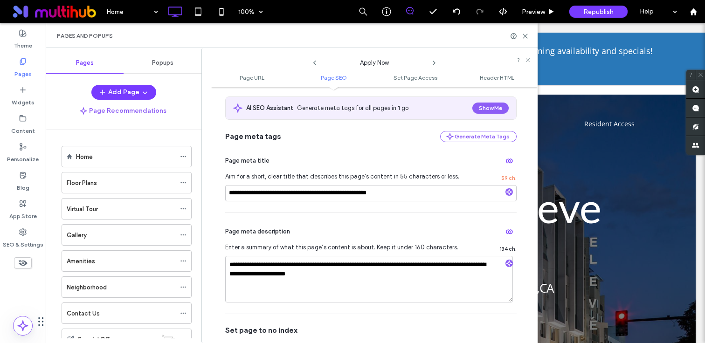
click at [433, 65] on use at bounding box center [434, 63] width 2 height 4
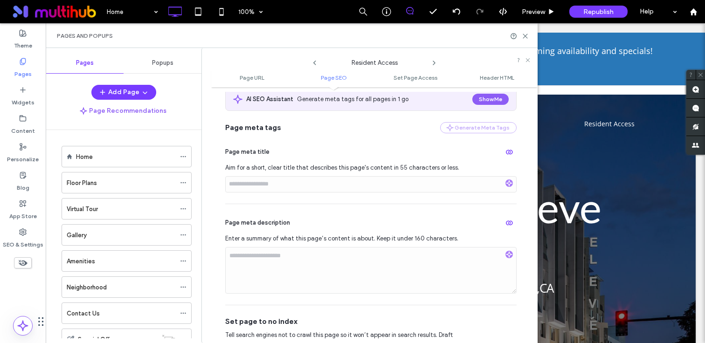
scroll to position [177, 0]
click at [510, 150] on span "button" at bounding box center [509, 151] width 15 height 15
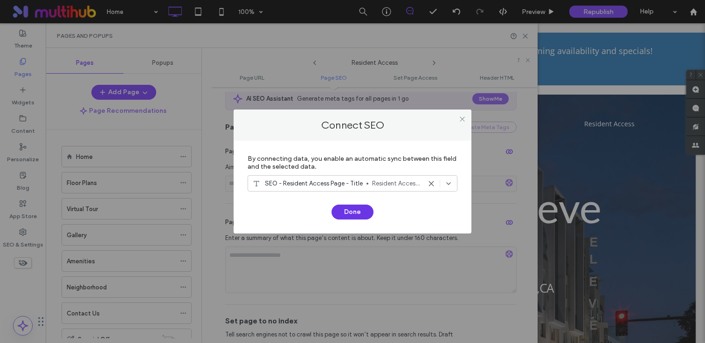
click at [358, 207] on button "Done" at bounding box center [353, 212] width 42 height 15
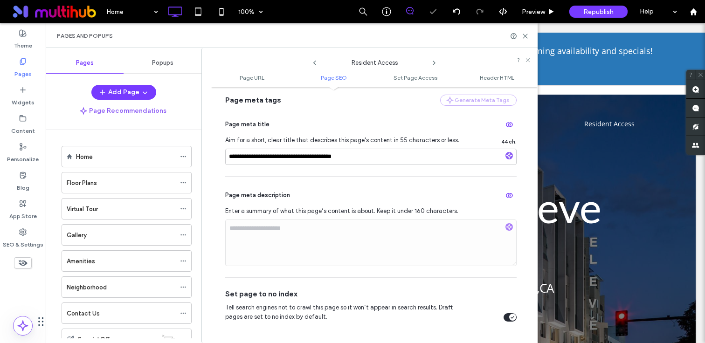
scroll to position [212, 0]
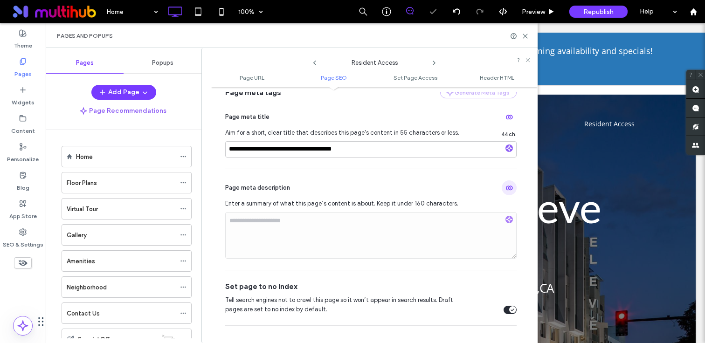
click at [506, 191] on icon "button" at bounding box center [509, 187] width 7 height 7
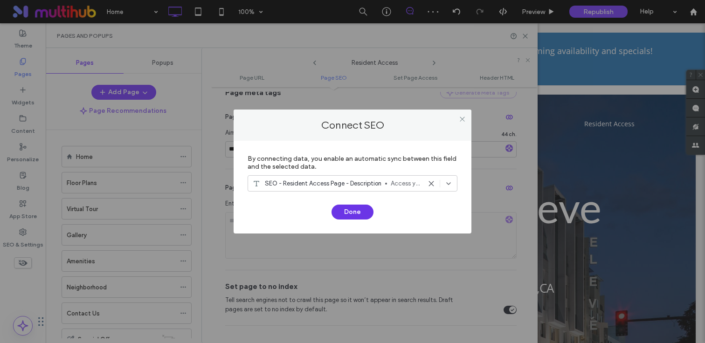
click at [355, 215] on button "Done" at bounding box center [353, 212] width 42 height 15
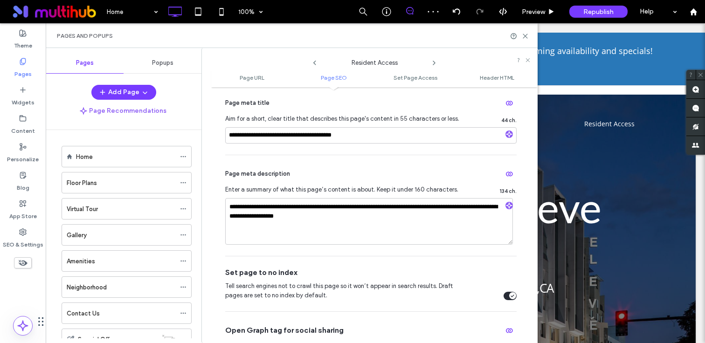
scroll to position [226, 0]
click at [435, 63] on icon at bounding box center [434, 62] width 7 height 7
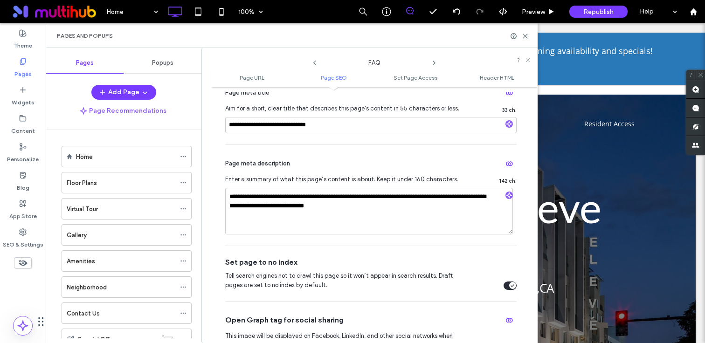
scroll to position [207, 0]
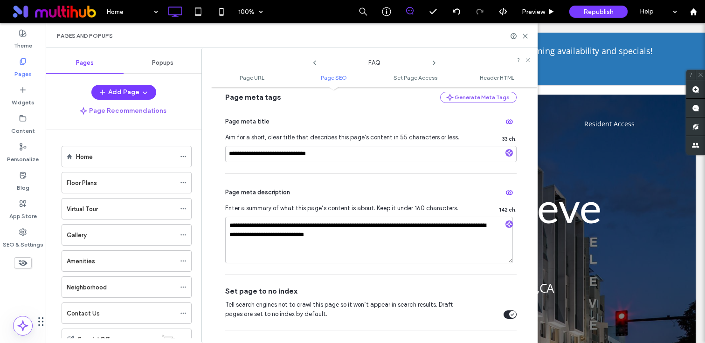
click at [435, 63] on use at bounding box center [434, 63] width 2 height 4
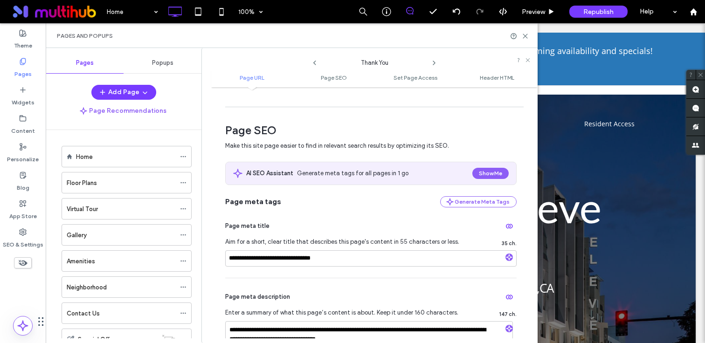
scroll to position [203, 0]
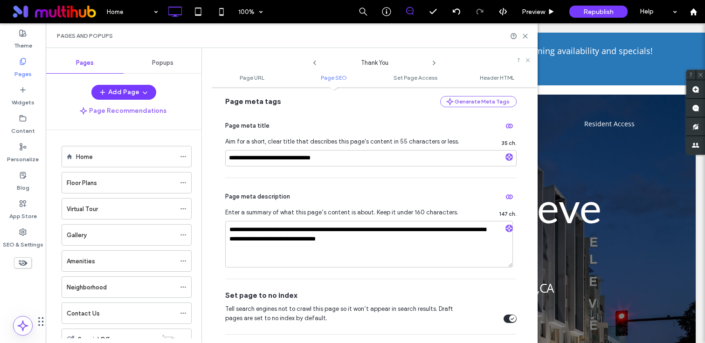
click at [432, 64] on icon at bounding box center [434, 62] width 7 height 7
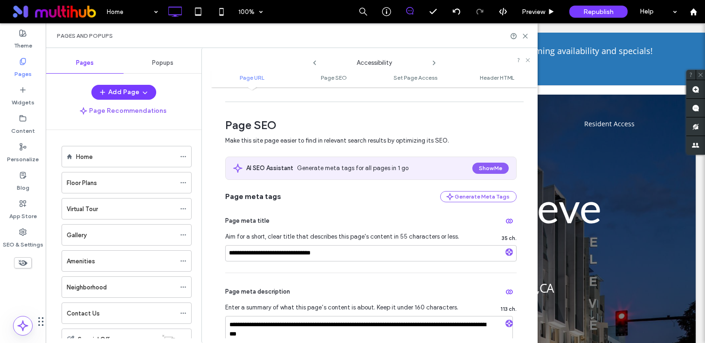
scroll to position [189, 0]
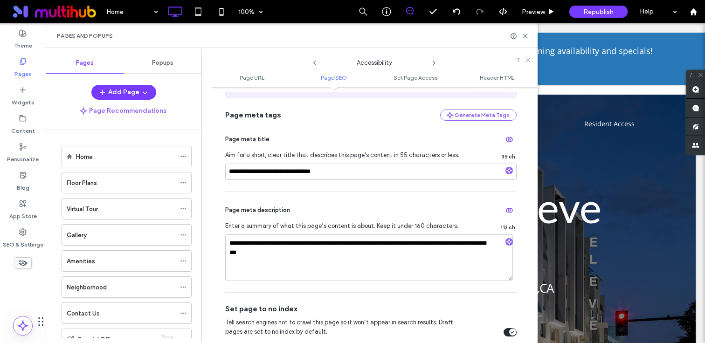
click at [434, 65] on icon at bounding box center [434, 62] width 7 height 7
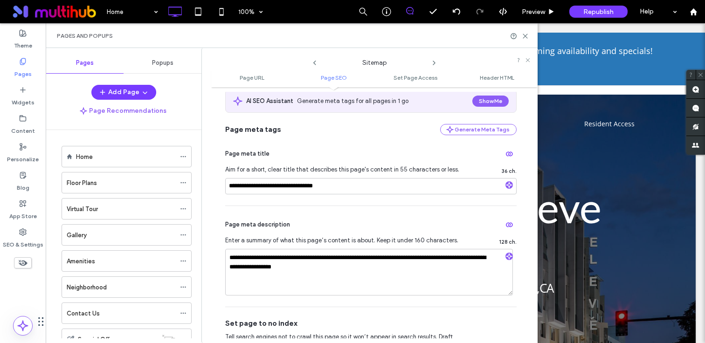
scroll to position [214, 0]
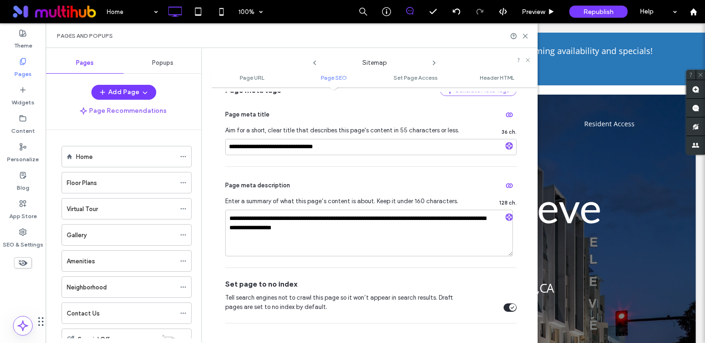
click at [435, 62] on icon at bounding box center [434, 62] width 7 height 7
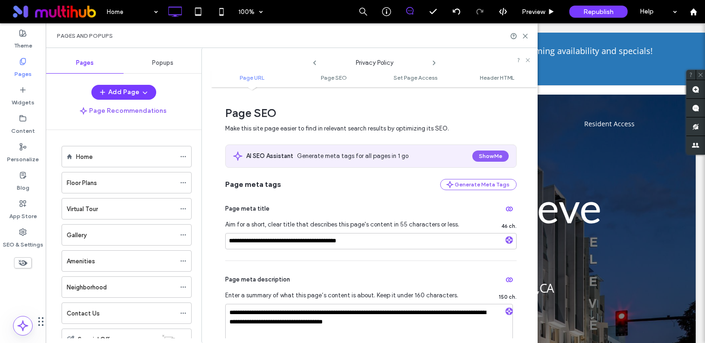
scroll to position [206, 0]
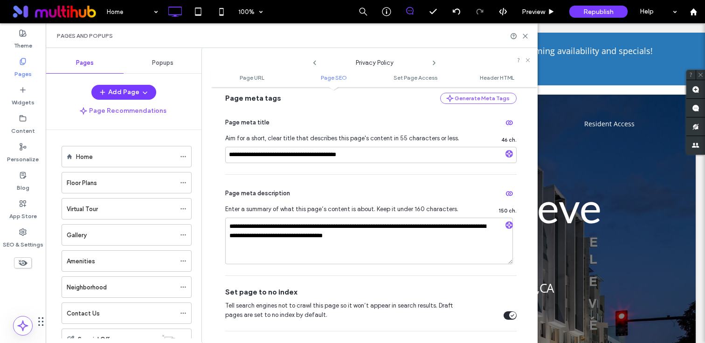
click at [434, 62] on use at bounding box center [434, 63] width 2 height 4
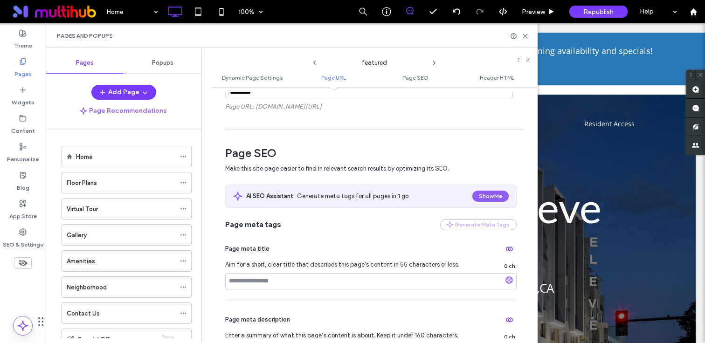
scroll to position [337, 0]
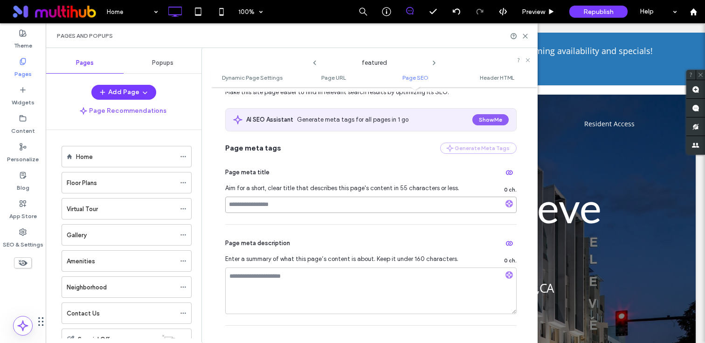
click at [334, 210] on input at bounding box center [371, 205] width 292 height 16
click at [502, 174] on span "button" at bounding box center [509, 172] width 15 height 15
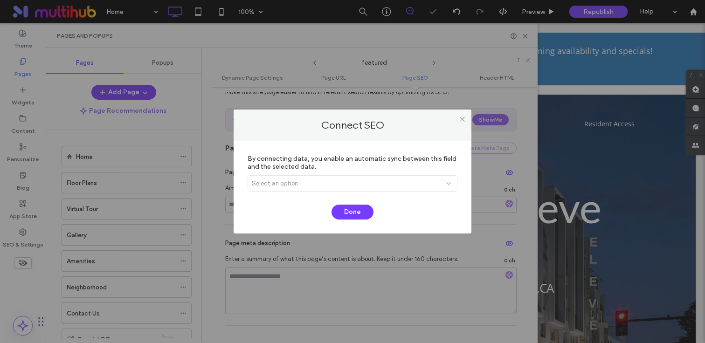
click at [352, 181] on div "Select an option" at bounding box center [347, 183] width 190 height 9
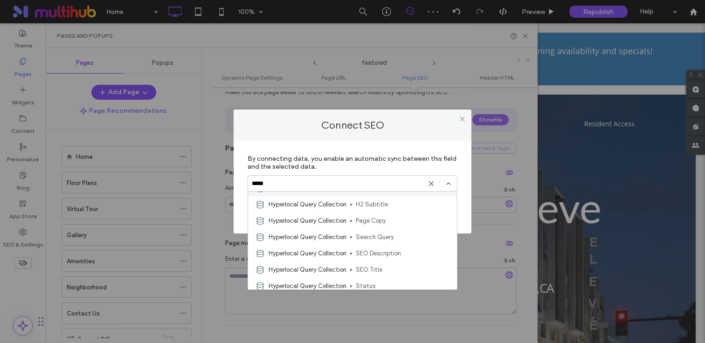
scroll to position [49, 0]
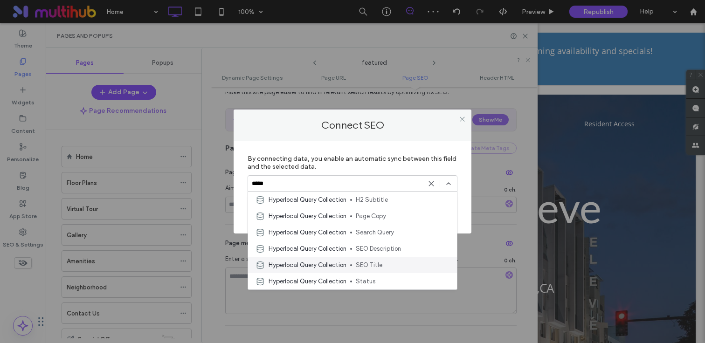
type input "*****"
click at [333, 265] on span "Hyperlocal Query Collection" at bounding box center [308, 265] width 78 height 9
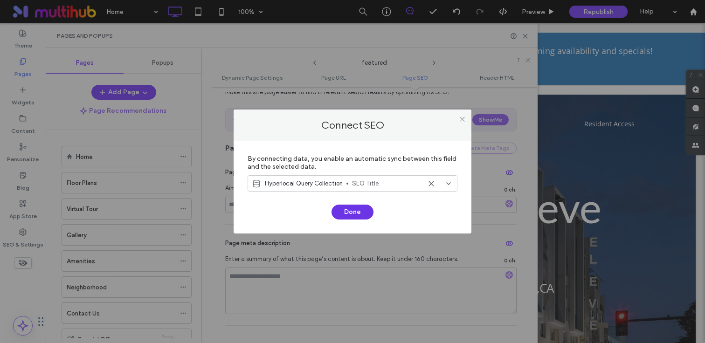
click at [352, 210] on button "Done" at bounding box center [353, 212] width 42 height 15
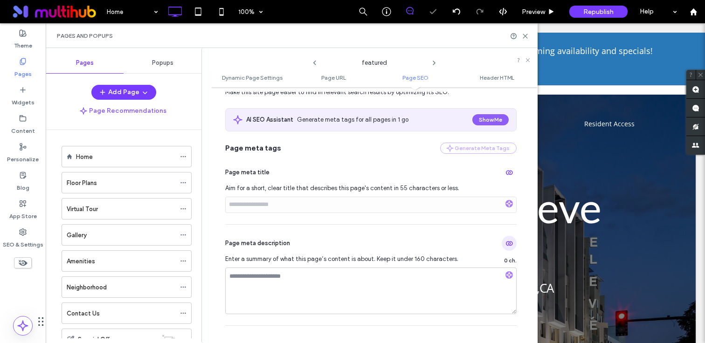
click at [506, 244] on use "button" at bounding box center [509, 243] width 7 height 5
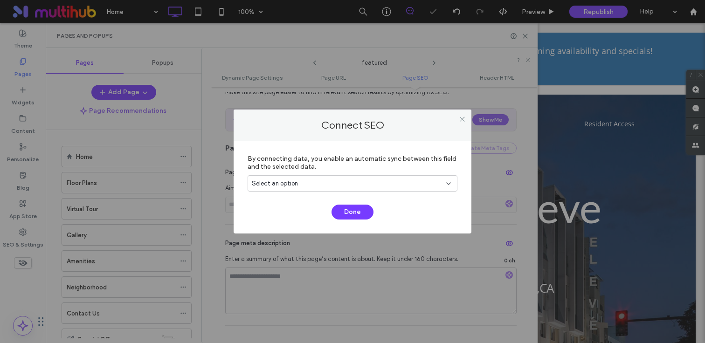
click at [357, 184] on div "Select an option" at bounding box center [347, 183] width 190 height 9
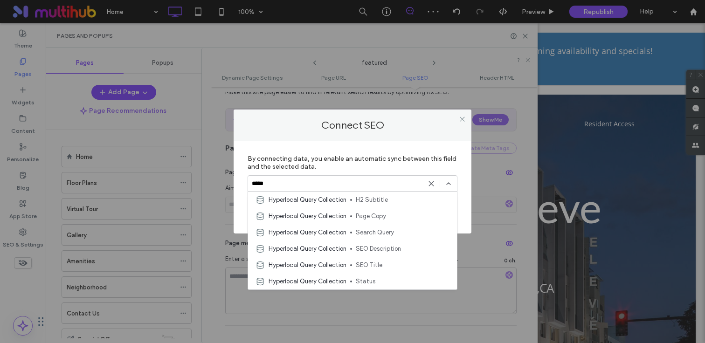
scroll to position [49, 0]
type input "*****"
click at [342, 250] on span "Hyperlocal Query Collection" at bounding box center [308, 249] width 78 height 9
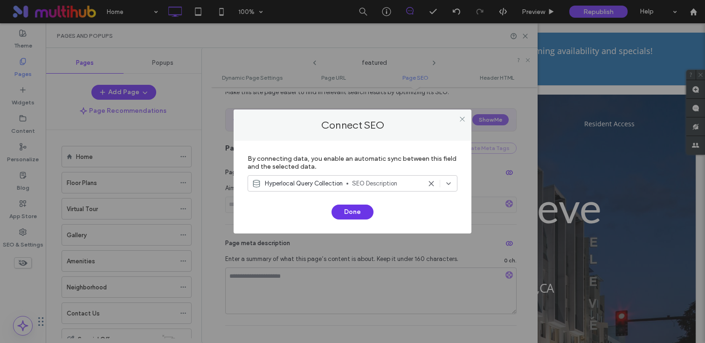
click at [355, 207] on button "Done" at bounding box center [353, 212] width 42 height 15
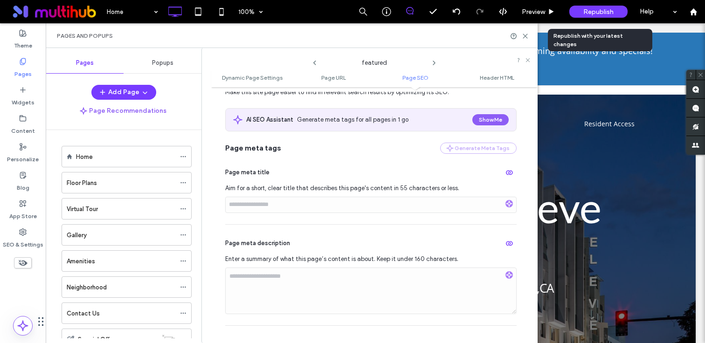
click at [596, 9] on span "Republish" at bounding box center [599, 12] width 30 height 8
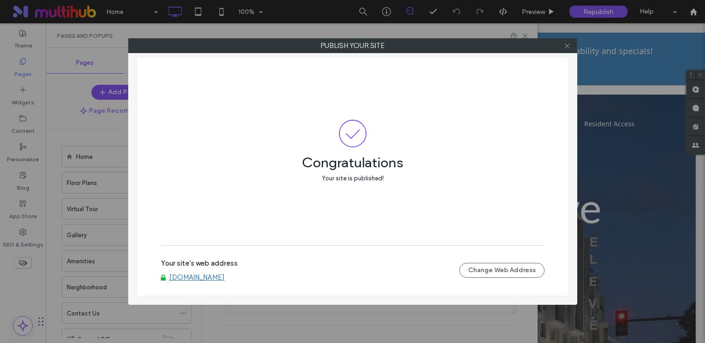
click at [568, 45] on use at bounding box center [567, 45] width 5 height 5
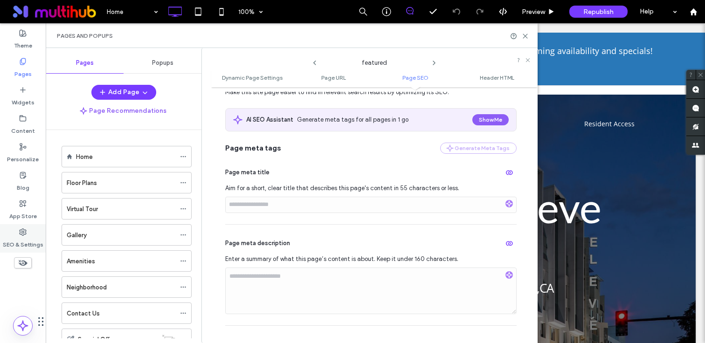
click at [16, 232] on div "SEO & Settings" at bounding box center [23, 238] width 46 height 28
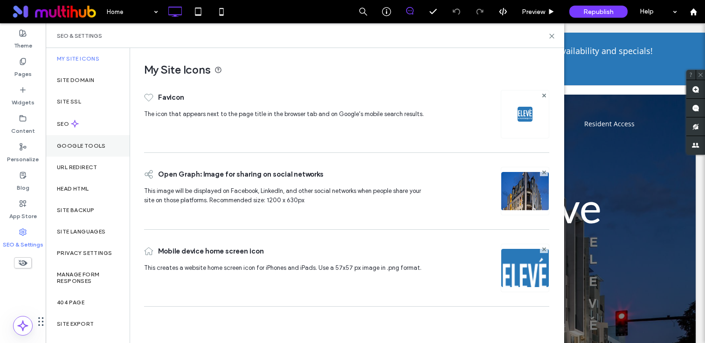
click at [96, 150] on div "Google Tools" at bounding box center [88, 145] width 84 height 21
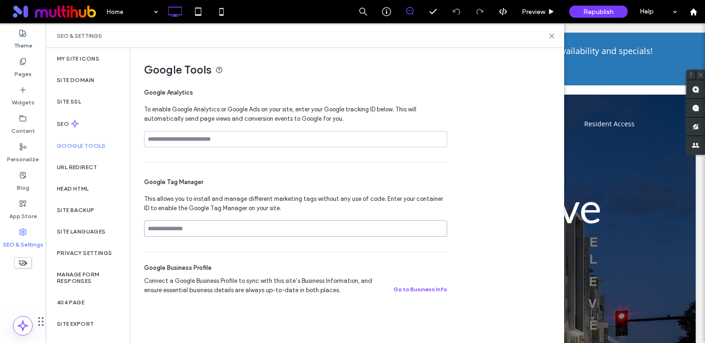
click at [187, 231] on input at bounding box center [295, 229] width 303 height 16
paste input "**********"
type input "**********"
click at [205, 251] on div "**********" at bounding box center [295, 207] width 303 height 89
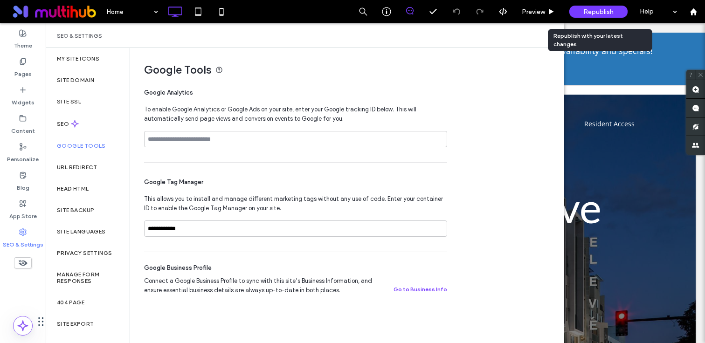
click at [595, 12] on span "Republish" at bounding box center [599, 12] width 30 height 8
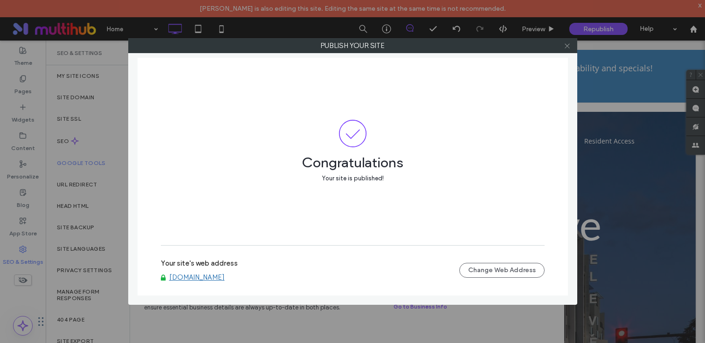
click at [565, 42] on icon at bounding box center [567, 45] width 7 height 7
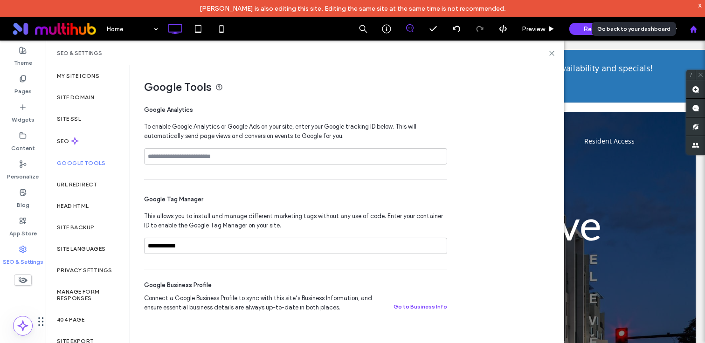
click at [696, 34] on div at bounding box center [693, 28] width 23 height 23
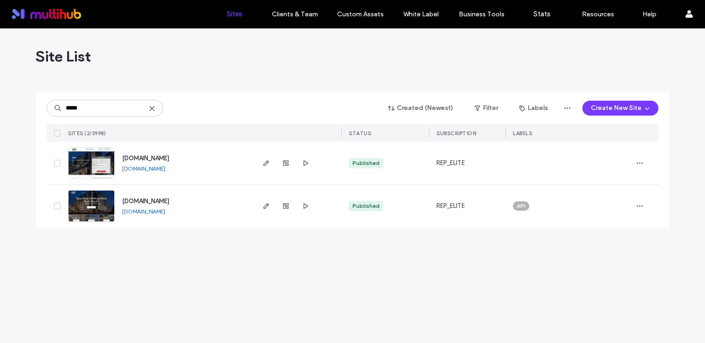
type input "*****"
drag, startPoint x: 210, startPoint y: 199, endPoint x: 122, endPoint y: 200, distance: 88.2
click at [122, 200] on div "www.eleveapartments.com www.eleveapartments.com" at bounding box center [184, 206] width 139 height 43
copy span "[DOMAIN_NAME]"
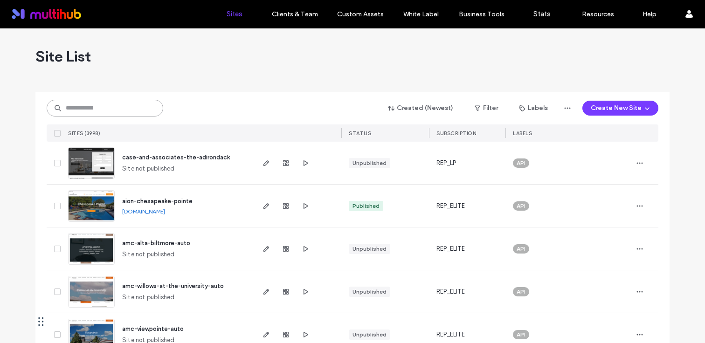
click at [127, 106] on input at bounding box center [105, 108] width 117 height 17
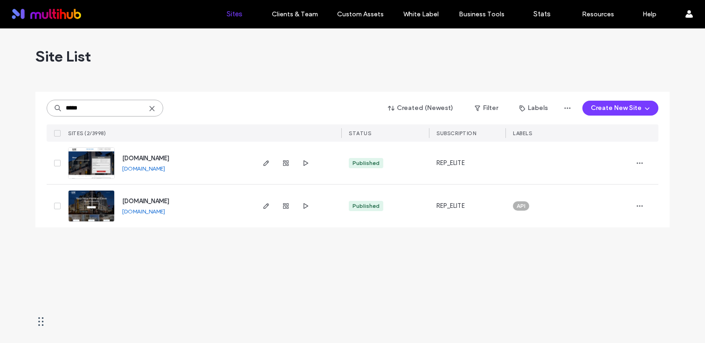
type input "*****"
click at [169, 200] on span "www.eleveapartments.com" at bounding box center [145, 201] width 47 height 7
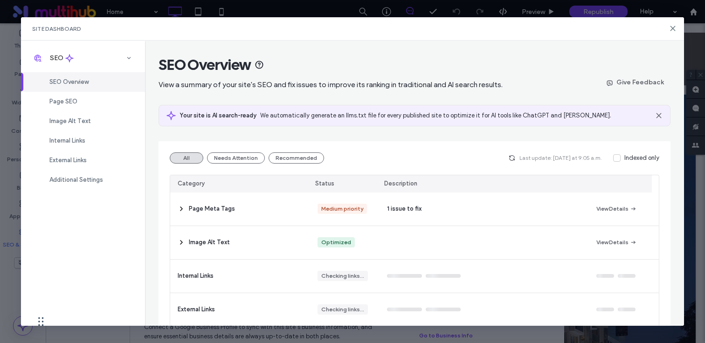
click at [613, 160] on span at bounding box center [616, 157] width 7 height 7
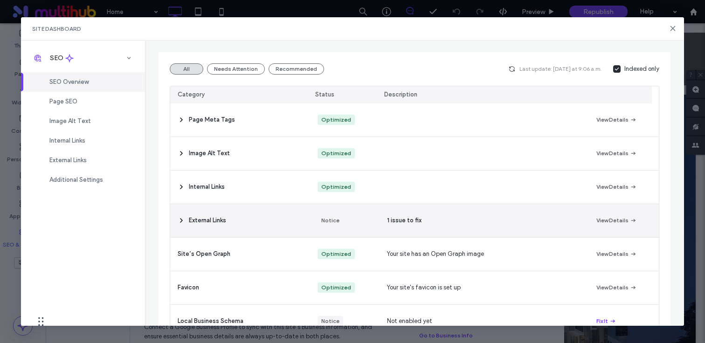
scroll to position [73, 0]
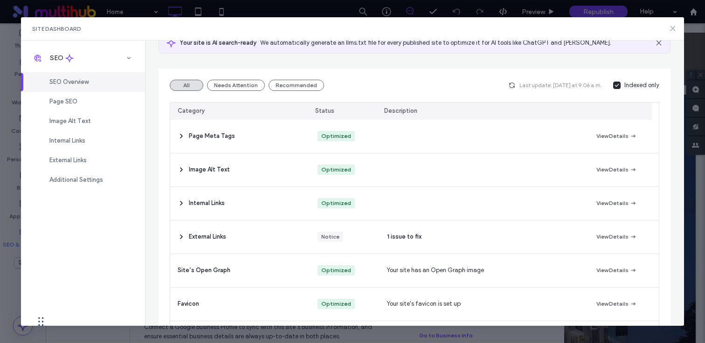
click at [671, 31] on use at bounding box center [673, 29] width 4 height 4
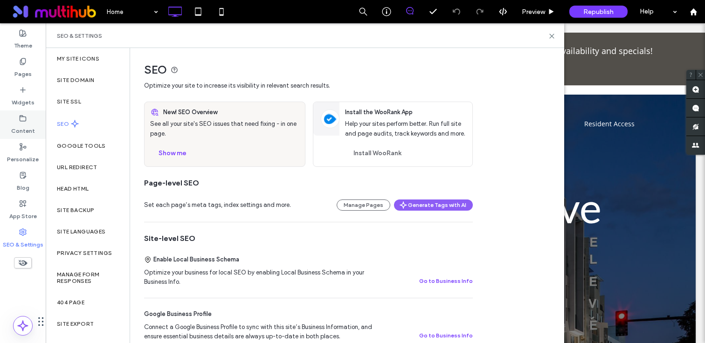
click at [20, 121] on icon at bounding box center [22, 118] width 7 height 7
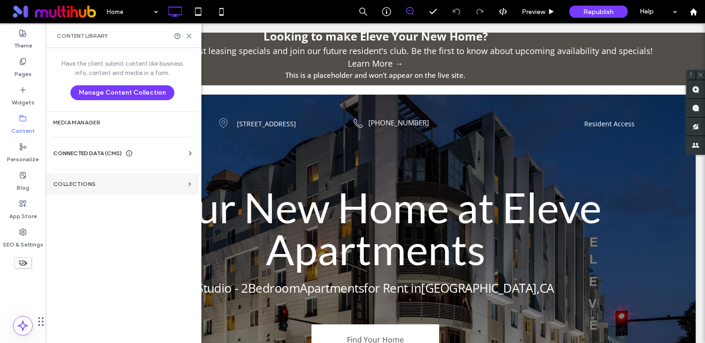
click at [133, 183] on label "Collections" at bounding box center [119, 184] width 132 height 7
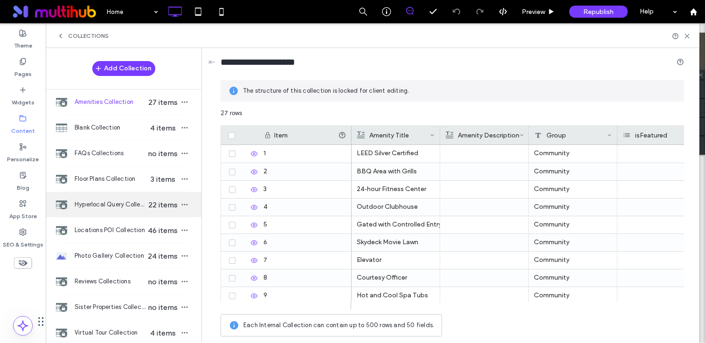
click at [130, 201] on span "Hyperlocal Query Collection" at bounding box center [111, 204] width 72 height 9
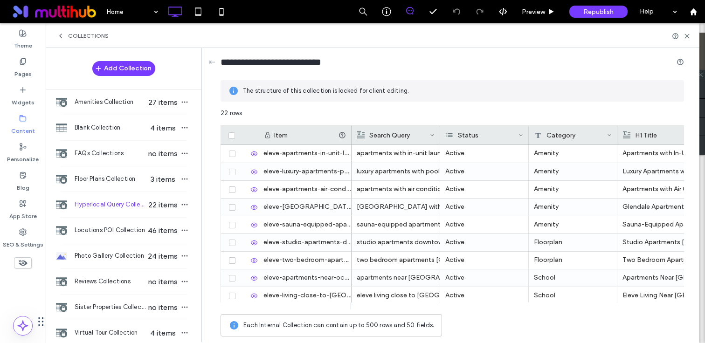
click at [312, 155] on div "eleve-apartments-in-unit-laundry-[GEOGRAPHIC_DATA]-[GEOGRAPHIC_DATA]-513" at bounding box center [304, 154] width 93 height 18
click at [304, 170] on div "eleve-luxury-apartments-pool-[GEOGRAPHIC_DATA]-[GEOGRAPHIC_DATA]-549" at bounding box center [304, 171] width 93 height 17
click at [304, 170] on div "eleve-luxury-apartments-pool-glendale-ca-549" at bounding box center [304, 171] width 93 height 17
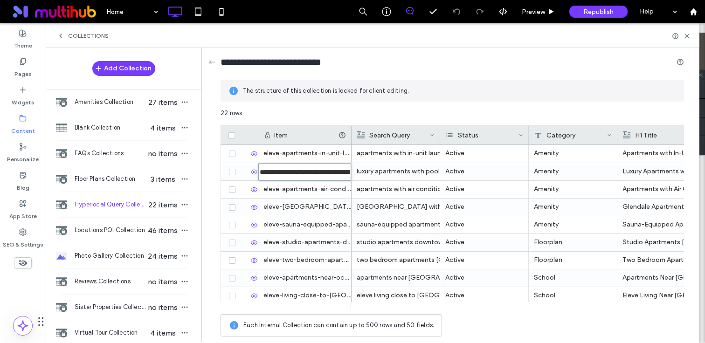
click at [312, 114] on div "22 rows" at bounding box center [453, 117] width 464 height 17
click at [316, 114] on div "22 rows" at bounding box center [453, 117] width 464 height 17
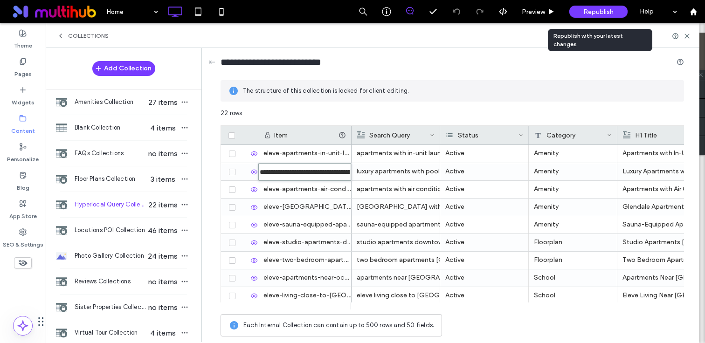
click at [592, 15] on span "Republish" at bounding box center [599, 12] width 30 height 8
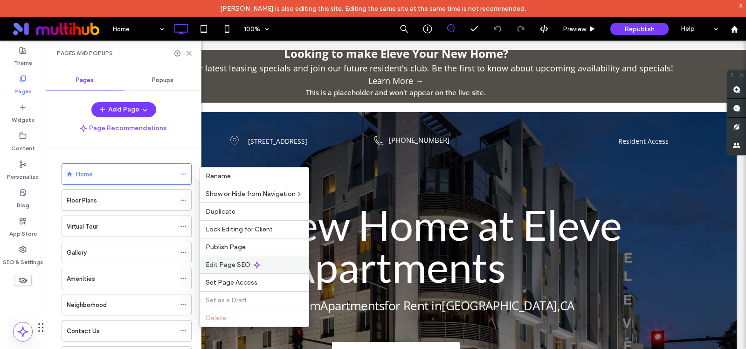
click at [241, 265] on span "Edit Page SEO" at bounding box center [228, 265] width 45 height 8
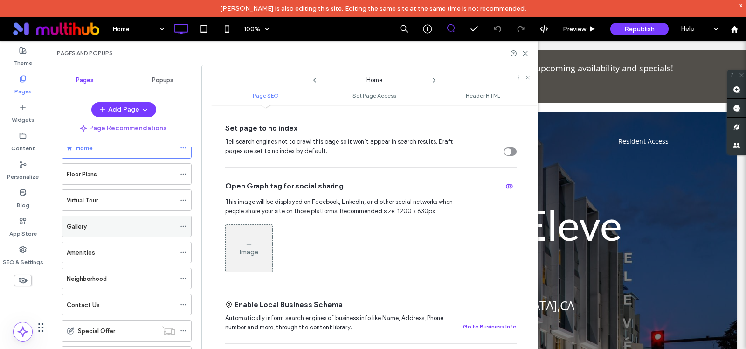
scroll to position [79, 0]
click at [23, 138] on icon at bounding box center [22, 135] width 7 height 7
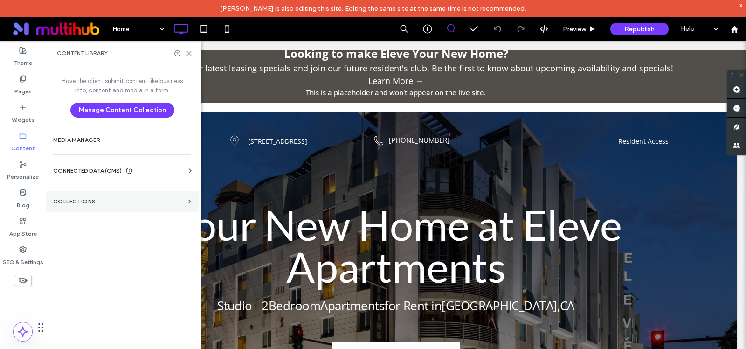
click at [118, 196] on section "Collections" at bounding box center [122, 201] width 153 height 21
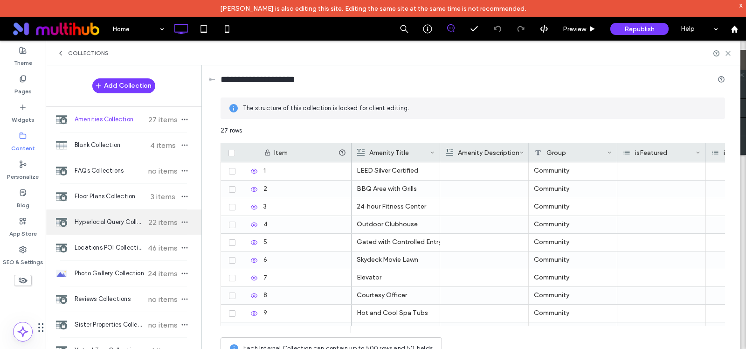
click at [117, 225] on span "Hyperlocal Query Collection" at bounding box center [110, 221] width 70 height 9
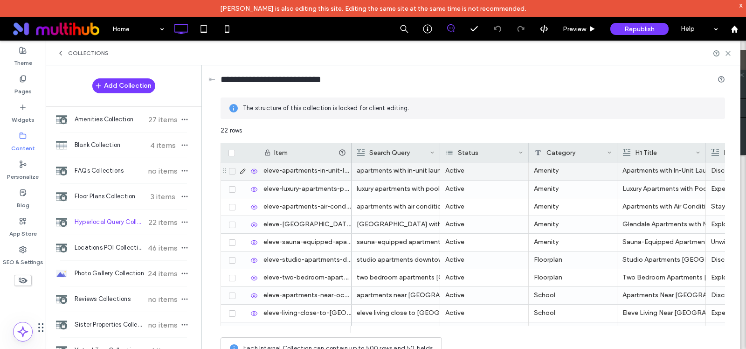
click at [292, 172] on div "eleve-apartments-in-unit-laundry-glendale-ca-513" at bounding box center [304, 171] width 93 height 18
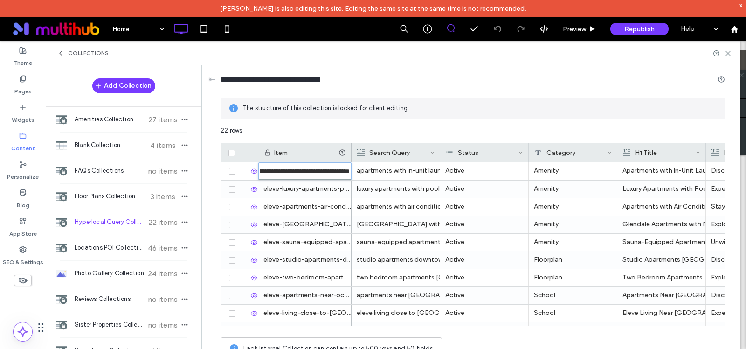
scroll to position [0, 0]
click at [302, 189] on div "eleve-luxury-apartments-pool-[GEOGRAPHIC_DATA]-[GEOGRAPHIC_DATA]-549" at bounding box center [304, 189] width 93 height 17
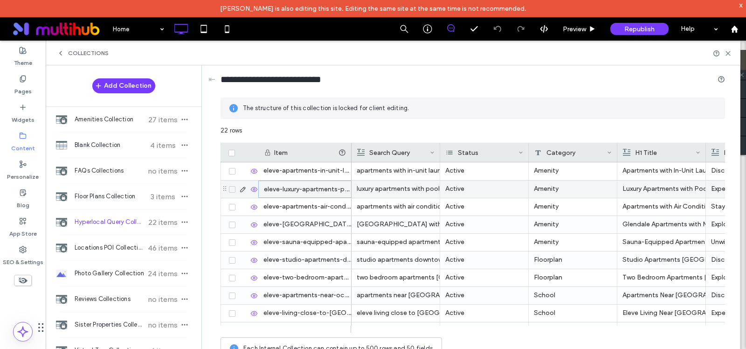
click at [303, 189] on div "eleve-luxury-apartments-pool-[GEOGRAPHIC_DATA]-[GEOGRAPHIC_DATA]-549" at bounding box center [304, 189] width 93 height 17
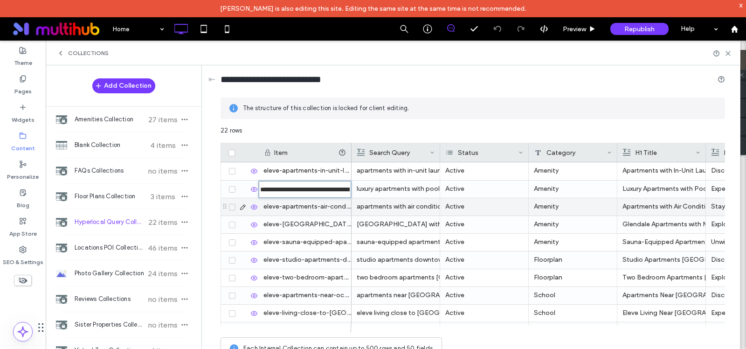
click at [300, 207] on div "eleve-apartments-air-conditioning-downtown-[GEOGRAPHIC_DATA]-85" at bounding box center [304, 206] width 93 height 17
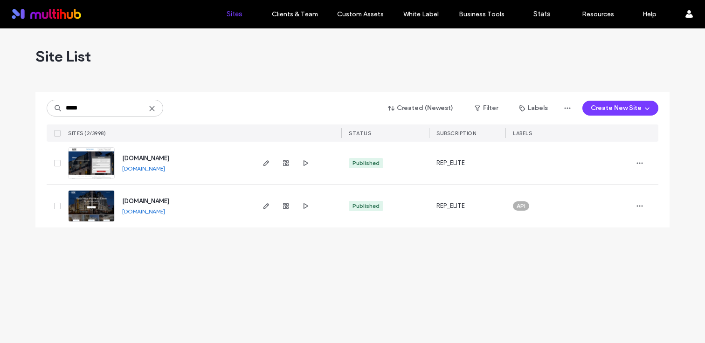
type input "*****"
click at [161, 202] on span "[DOMAIN_NAME]" at bounding box center [145, 201] width 47 height 7
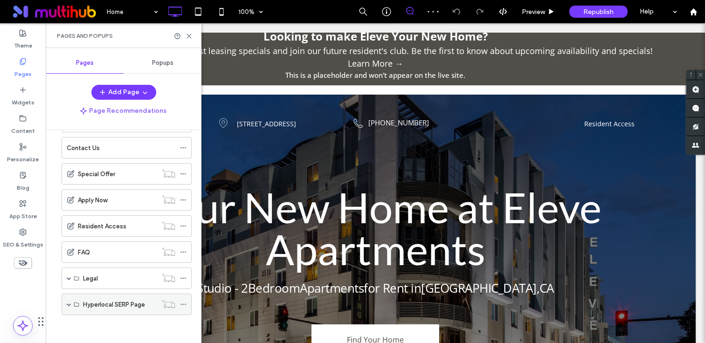
click at [67, 304] on span at bounding box center [69, 304] width 5 height 5
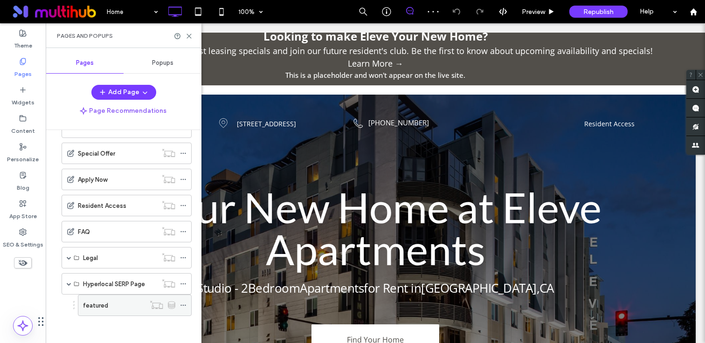
scroll to position [187, 0]
click at [92, 305] on label "featured" at bounding box center [95, 305] width 25 height 16
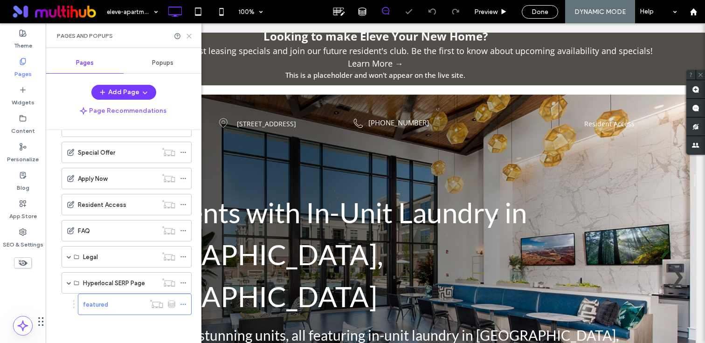
click at [190, 34] on icon at bounding box center [189, 36] width 7 height 7
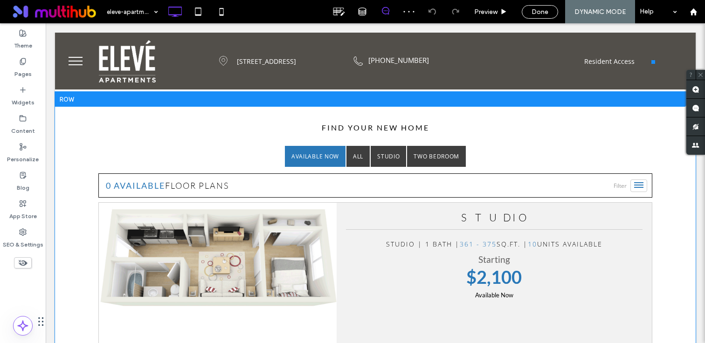
scroll to position [1094, 0]
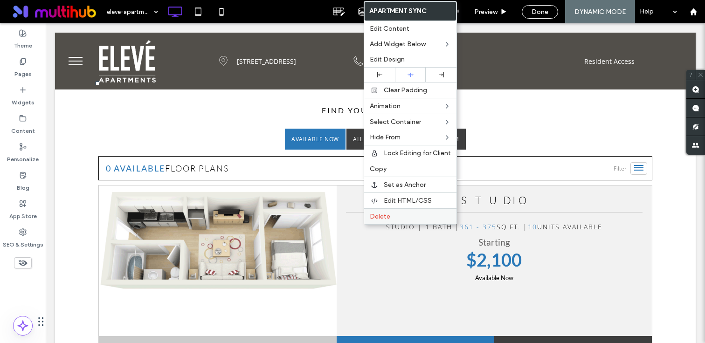
click at [378, 219] on span "Delete" at bounding box center [380, 217] width 21 height 8
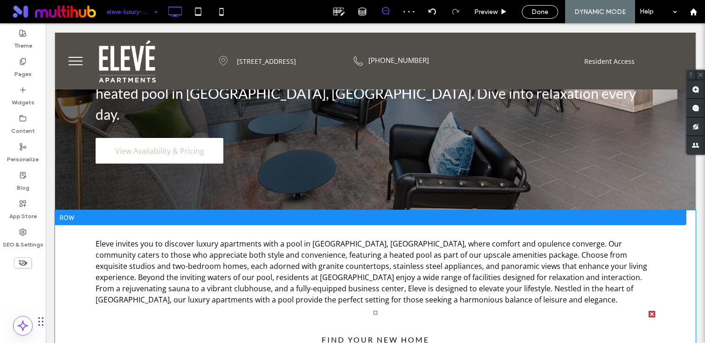
scroll to position [90, 0]
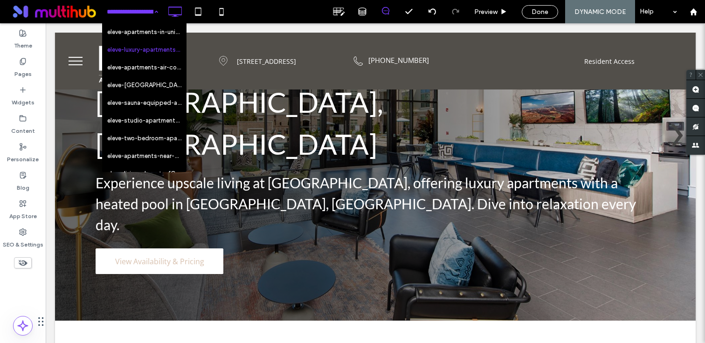
click at [145, 18] on input at bounding box center [130, 11] width 47 height 23
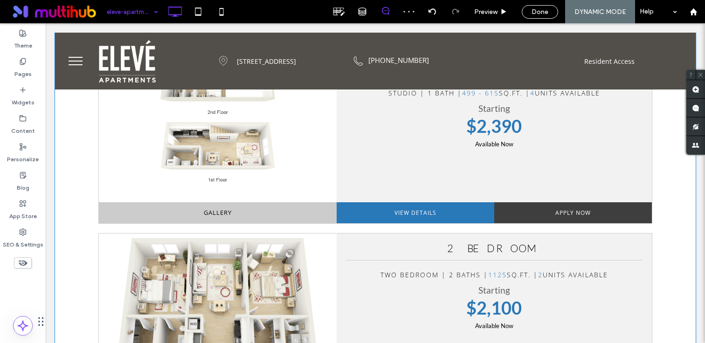
scroll to position [683, 0]
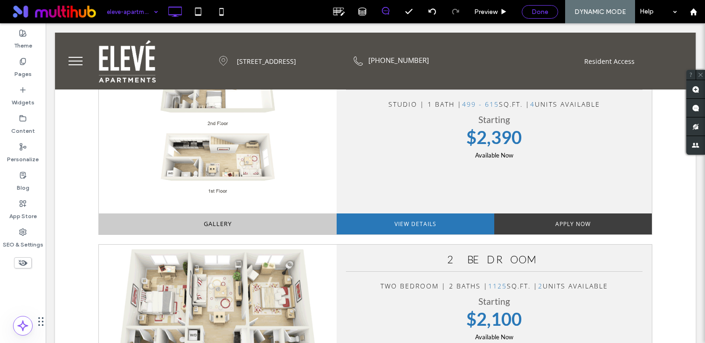
click at [540, 12] on span "Done" at bounding box center [540, 12] width 17 height 8
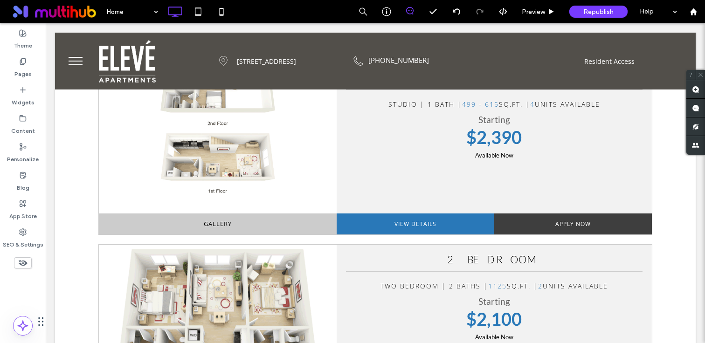
click at [600, 12] on div at bounding box center [352, 171] width 705 height 343
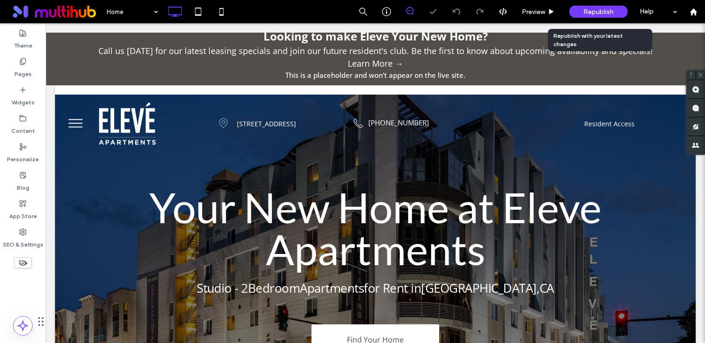
click at [592, 13] on span "Republish" at bounding box center [599, 12] width 30 height 8
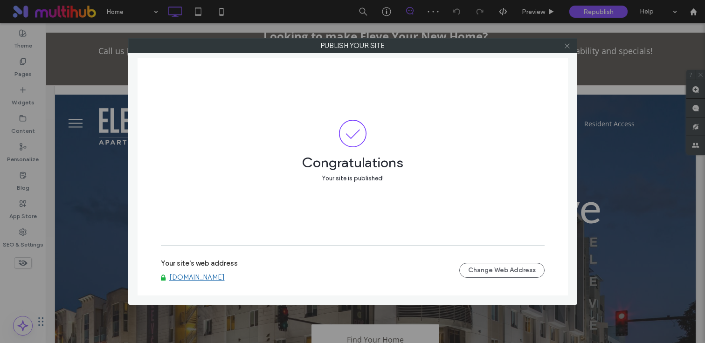
click at [566, 46] on icon at bounding box center [567, 45] width 7 height 7
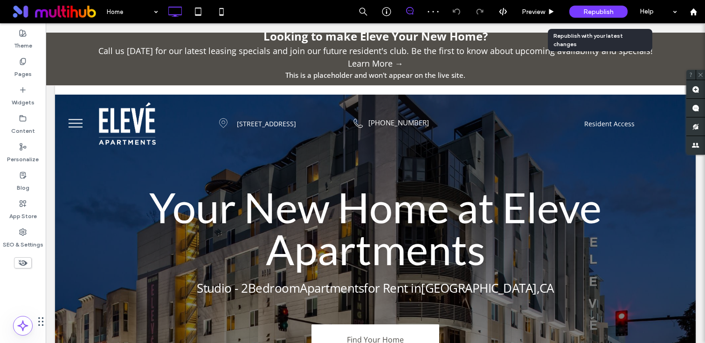
click at [588, 11] on span "Republish" at bounding box center [599, 12] width 30 height 8
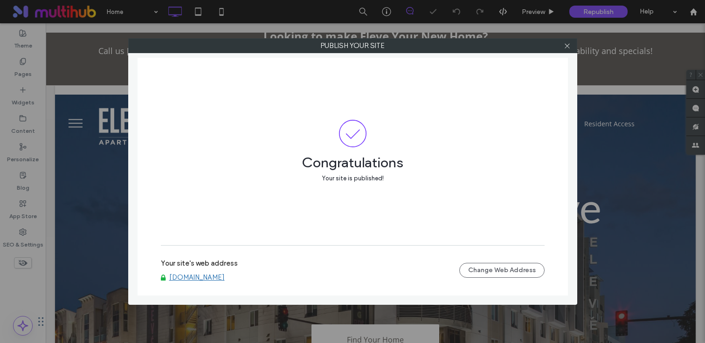
click at [225, 277] on link "www.eleveapartments.com" at bounding box center [197, 277] width 56 height 8
click at [567, 47] on icon at bounding box center [567, 45] width 7 height 7
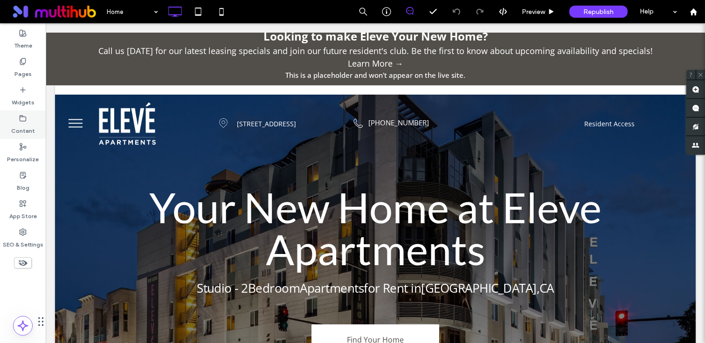
click at [30, 125] on label "Content" at bounding box center [23, 128] width 24 height 13
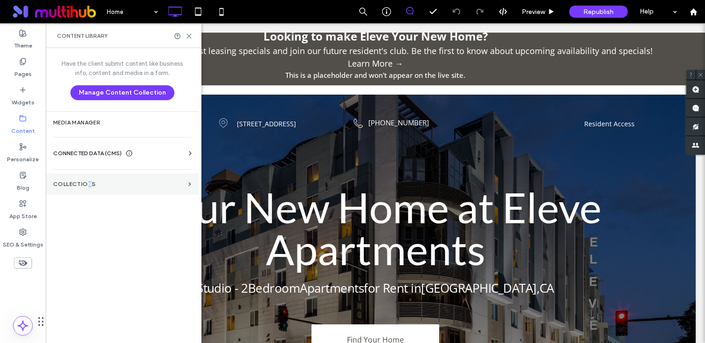
click at [89, 183] on label "Collections" at bounding box center [119, 184] width 132 height 7
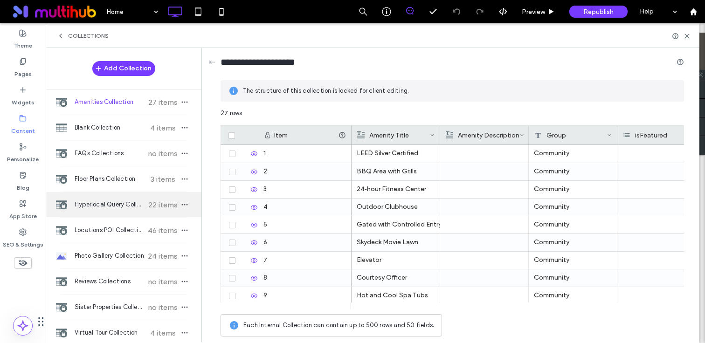
click at [113, 208] on span "Hyperlocal Query Collection" at bounding box center [110, 204] width 70 height 9
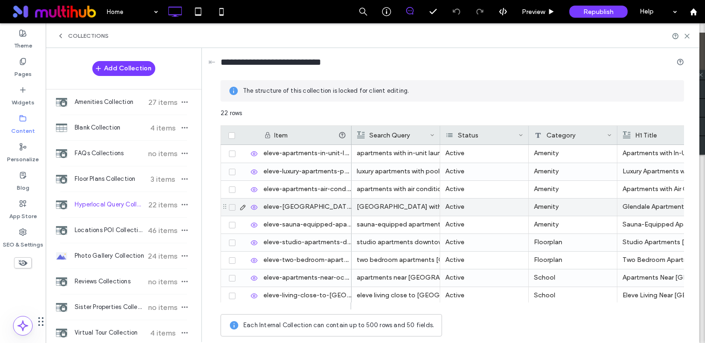
click at [285, 209] on div "eleve-glendale-apartments-modern-kitchens-232" at bounding box center [304, 207] width 93 height 17
click at [285, 208] on div "eleve-glendale-apartments-modern-kitchens-232" at bounding box center [304, 207] width 93 height 17
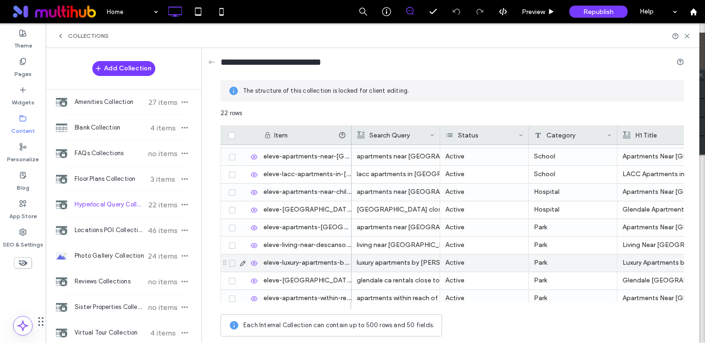
click at [292, 260] on div "eleve-luxury-apartments-by-griffith-park-ca-48" at bounding box center [304, 263] width 93 height 17
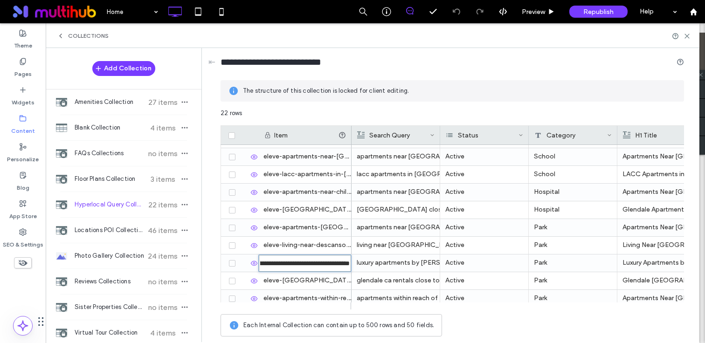
scroll to position [0, 0]
click at [600, 14] on span "Republish" at bounding box center [599, 12] width 30 height 8
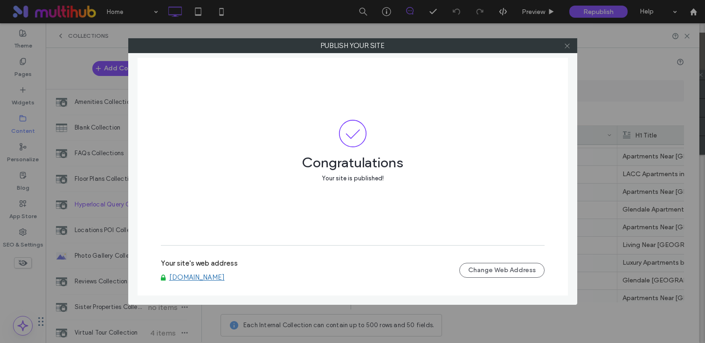
click at [568, 45] on use at bounding box center [567, 45] width 5 height 5
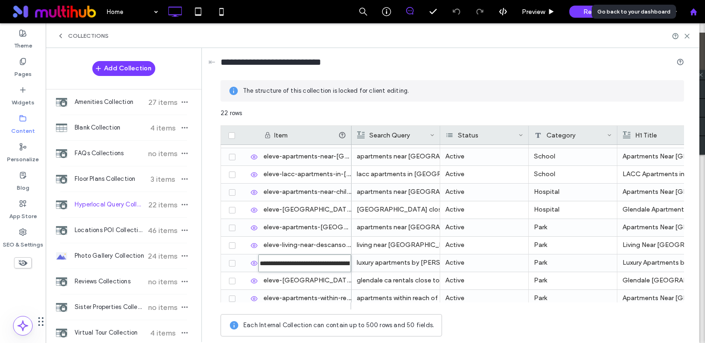
click at [690, 16] on div at bounding box center [693, 11] width 23 height 23
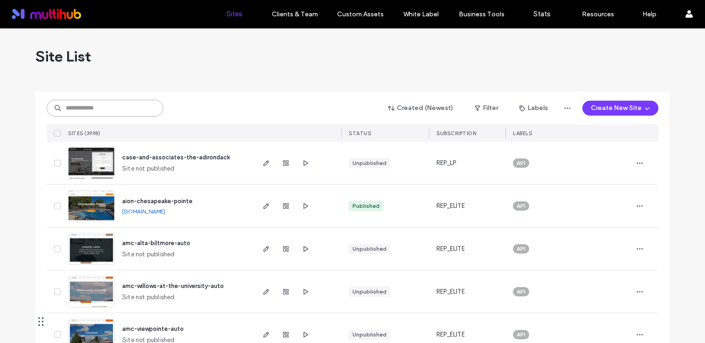
click at [112, 108] on input at bounding box center [105, 108] width 117 height 17
paste input "**********"
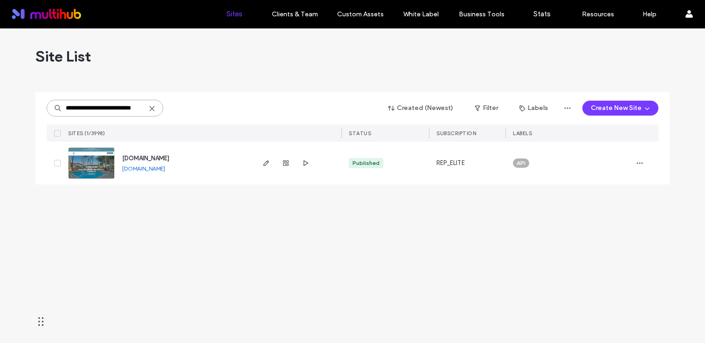
type input "**********"
click at [166, 158] on span "[DOMAIN_NAME]" at bounding box center [145, 158] width 47 height 7
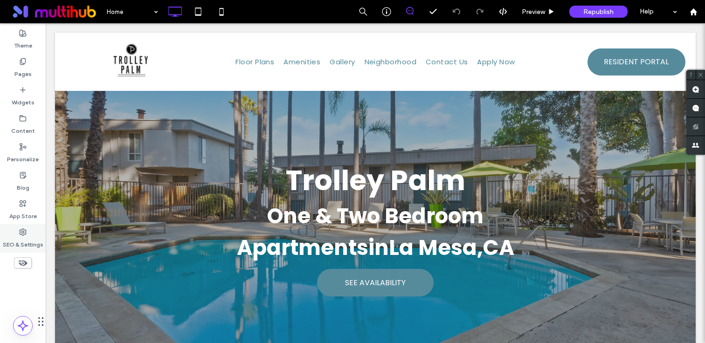
click at [20, 240] on label "SEO & Settings" at bounding box center [23, 242] width 41 height 13
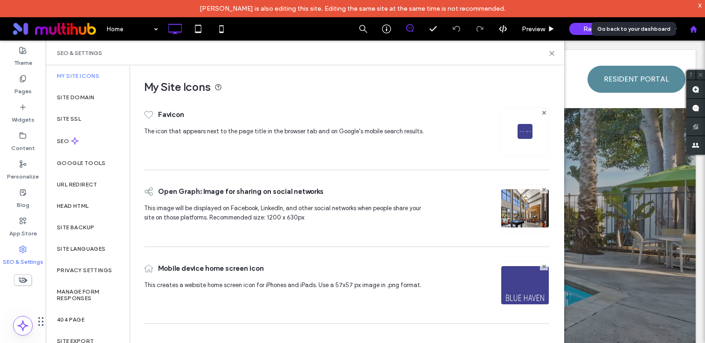
click at [695, 32] on use at bounding box center [693, 28] width 7 height 7
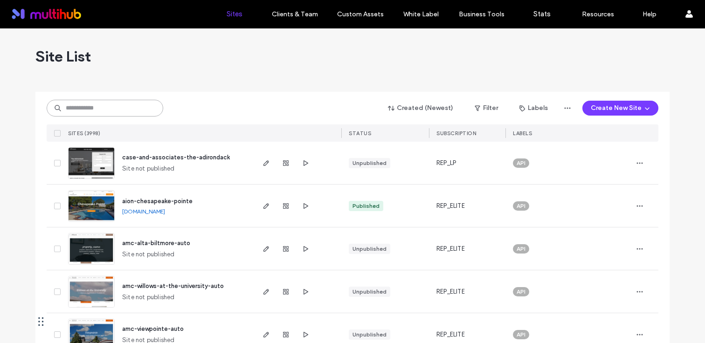
click at [99, 109] on input at bounding box center [105, 108] width 117 height 17
paste input "**********"
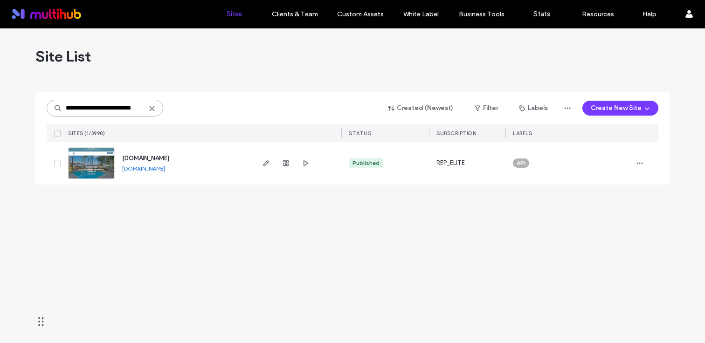
type input "**********"
click at [160, 159] on span "[DOMAIN_NAME]" at bounding box center [145, 158] width 47 height 7
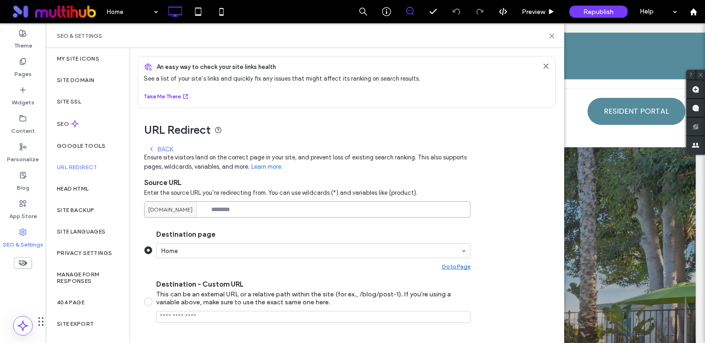
click at [246, 215] on input at bounding box center [307, 210] width 327 height 16
paste input "**********"
type input "**********"
click at [254, 226] on section "Destination page Home Go to Page Destination - Custom URL This can be an extern…" at bounding box center [307, 306] width 327 height 167
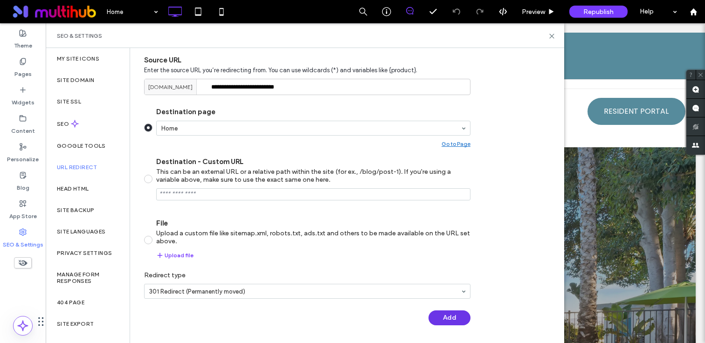
click at [445, 314] on button "Add" at bounding box center [450, 318] width 42 height 15
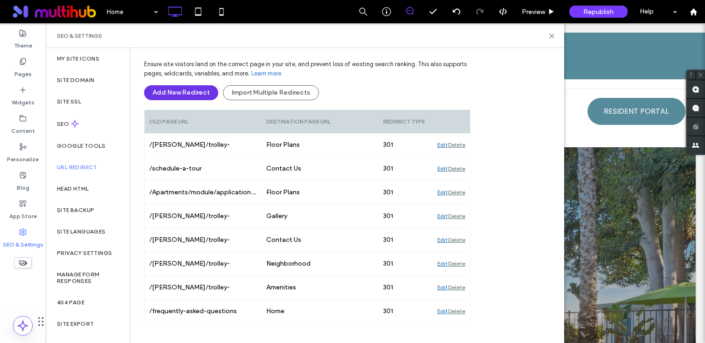
click at [174, 91] on button "Add New Redirect" at bounding box center [181, 92] width 74 height 15
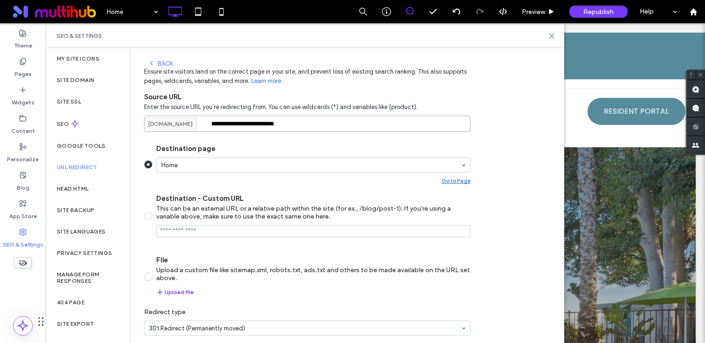
click at [301, 126] on input "**********" at bounding box center [307, 124] width 327 height 16
paste input
type input "**********"
click at [148, 215] on span at bounding box center [148, 216] width 8 height 8
click at [232, 235] on input "Destination - Custom URL This can be an external URL or a relative path within …" at bounding box center [313, 231] width 314 height 12
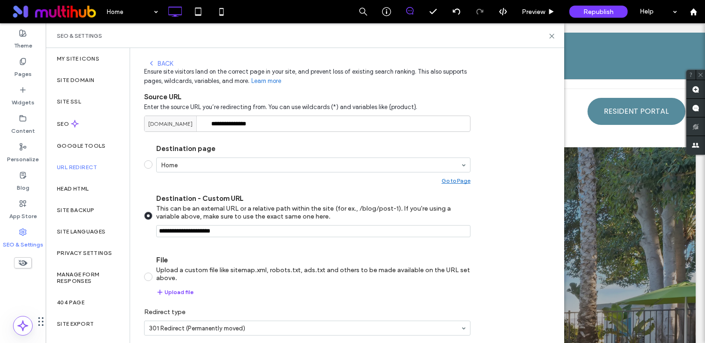
paste input "**********"
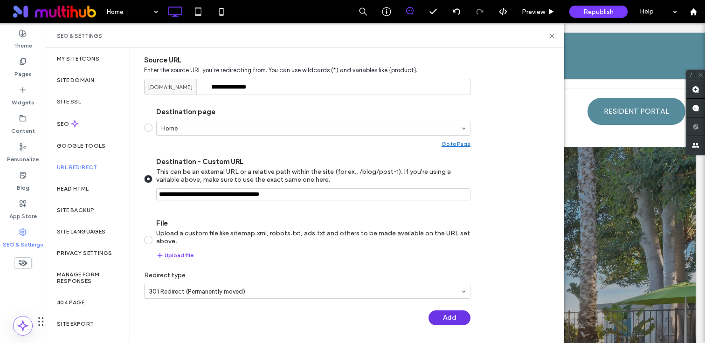
type input "**********"
click at [443, 321] on button "Add" at bounding box center [450, 318] width 42 height 15
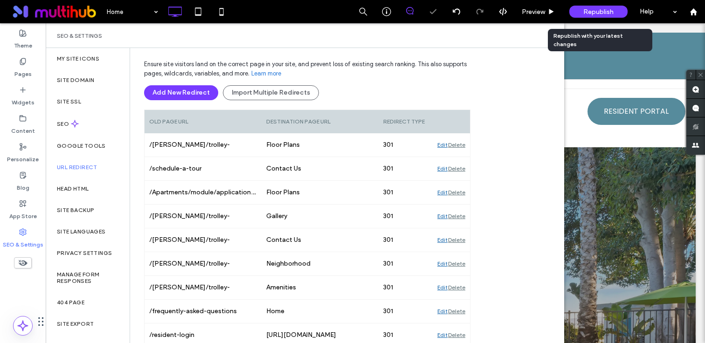
click at [599, 13] on span "Republish" at bounding box center [599, 12] width 30 height 8
